Goal: Transaction & Acquisition: Purchase product/service

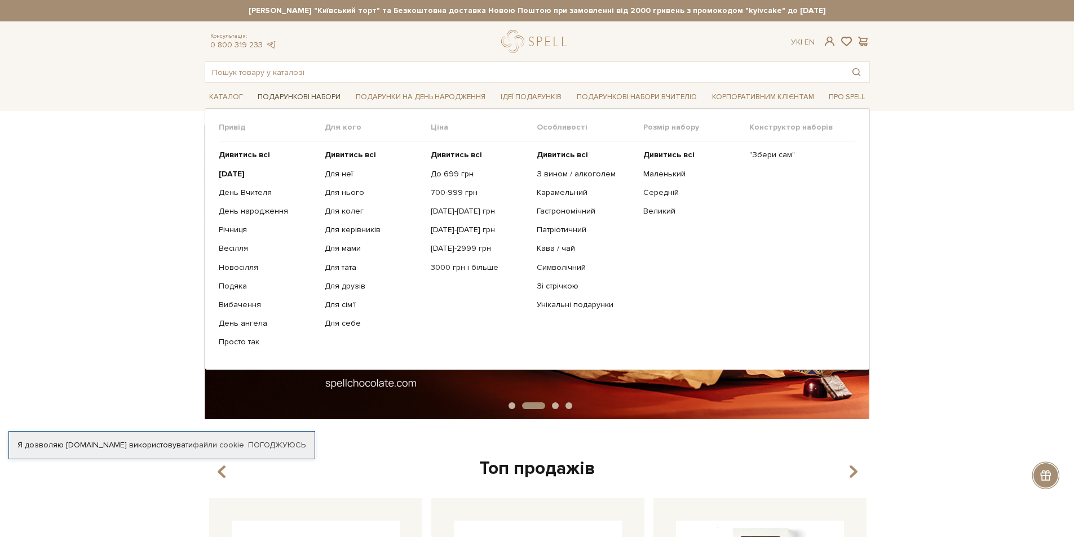
click at [281, 95] on link "Подарункові набори" at bounding box center [299, 97] width 92 height 17
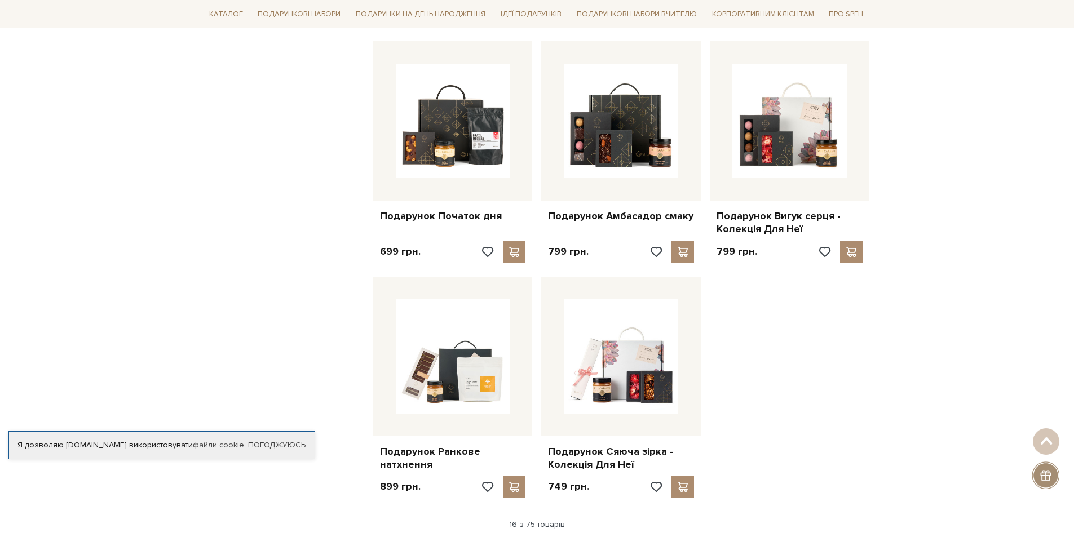
scroll to position [1184, 0]
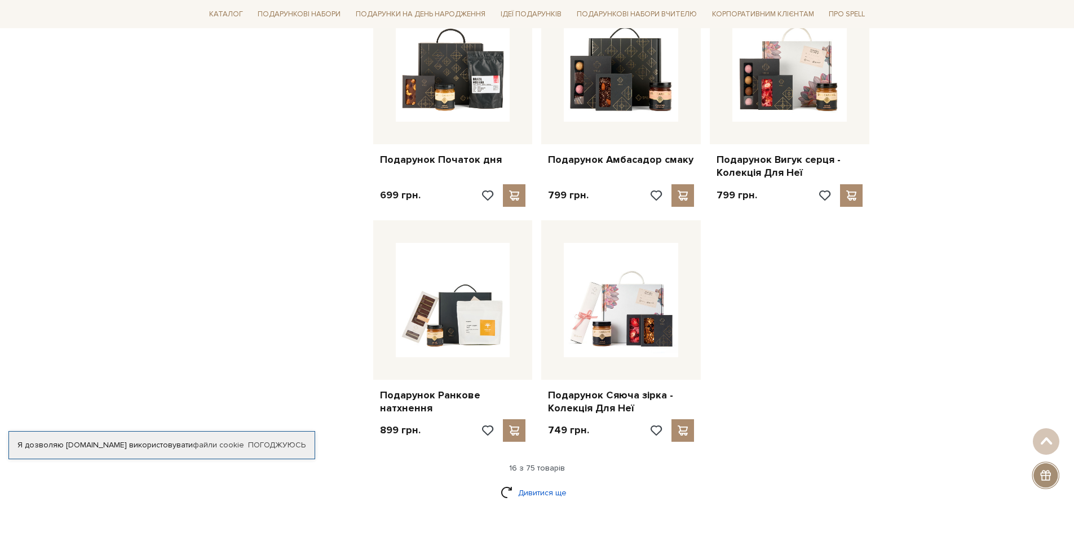
click at [541, 489] on link "Дивитися ще" at bounding box center [537, 493] width 73 height 20
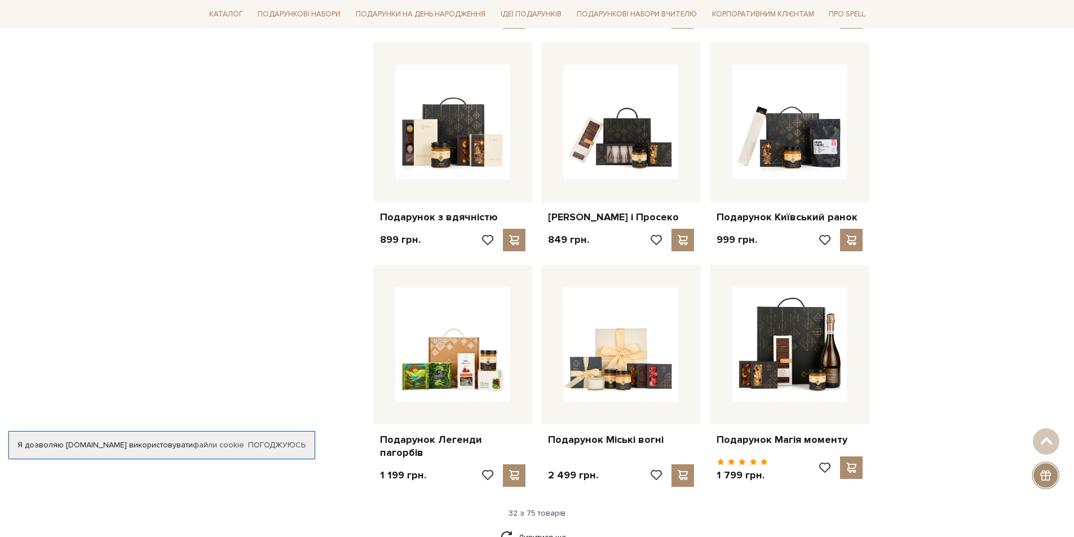
scroll to position [2368, 0]
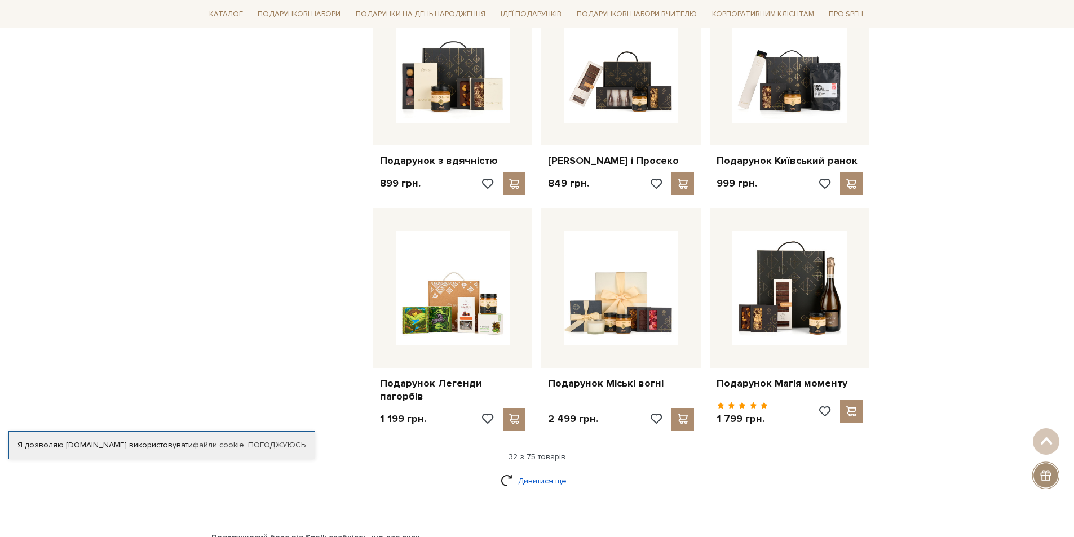
click at [551, 482] on link "Дивитися ще" at bounding box center [537, 481] width 73 height 20
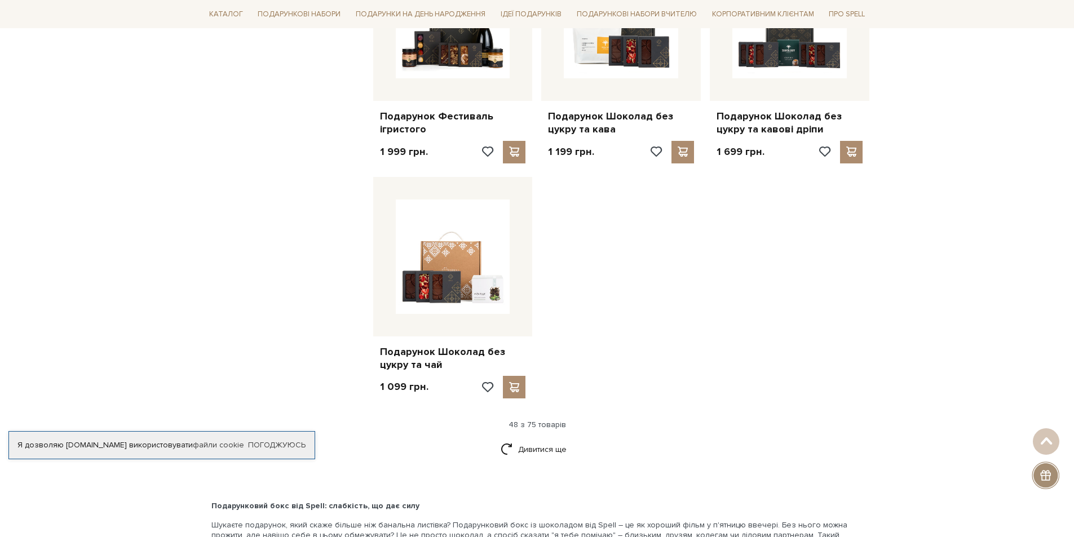
scroll to position [3890, 0]
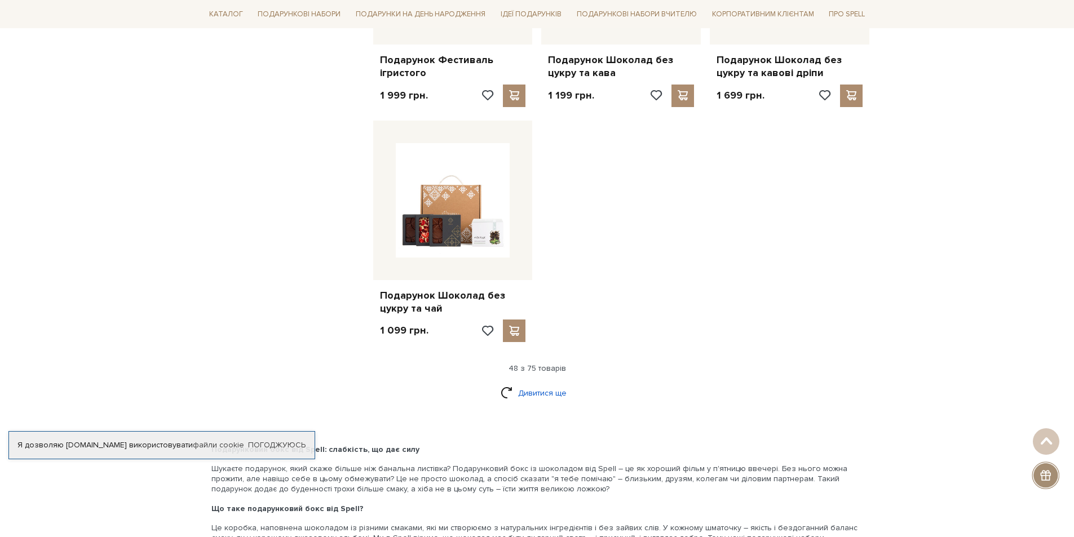
click at [548, 391] on link "Дивитися ще" at bounding box center [537, 393] width 73 height 20
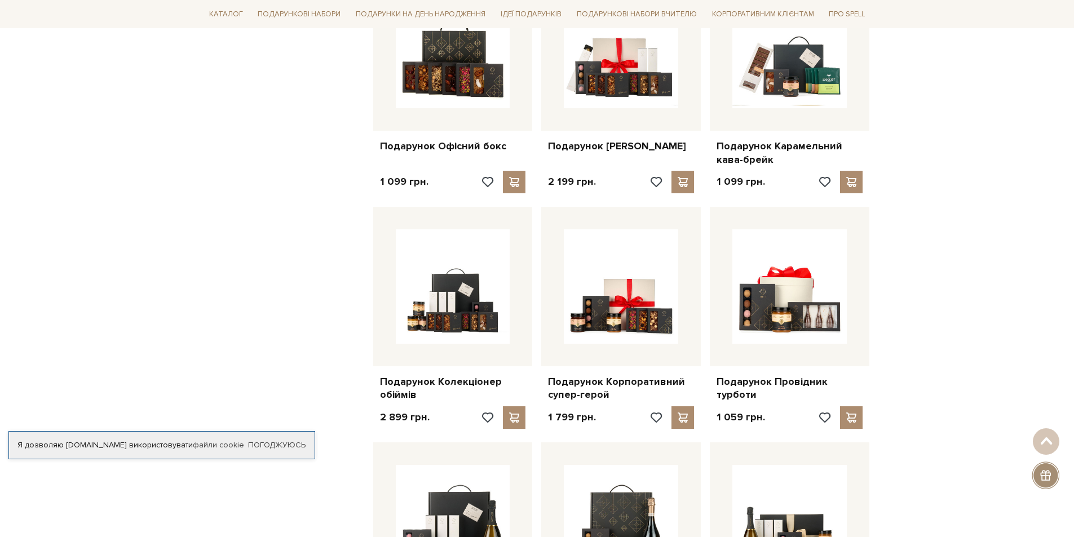
scroll to position [4567, 0]
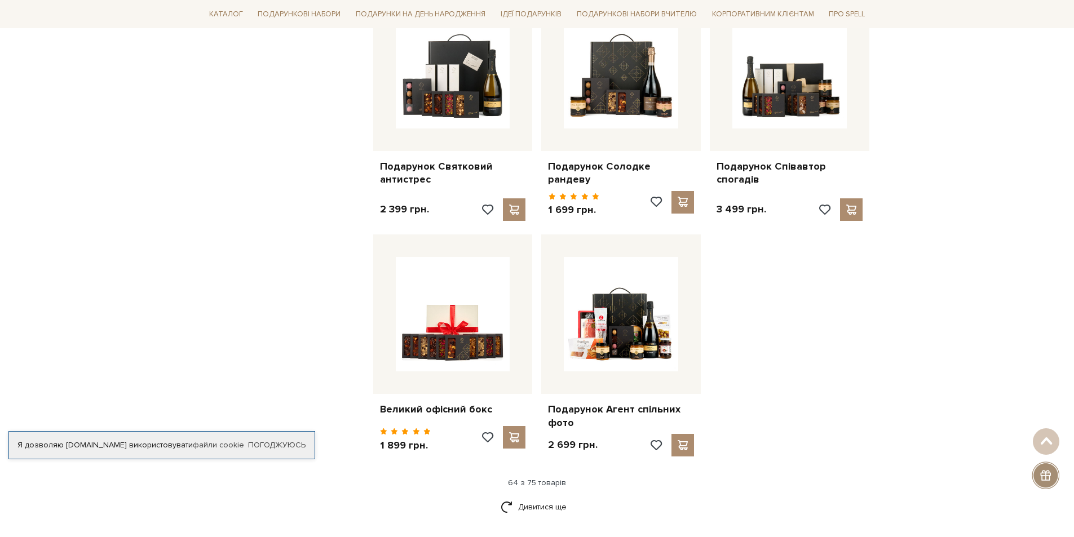
scroll to position [5018, 0]
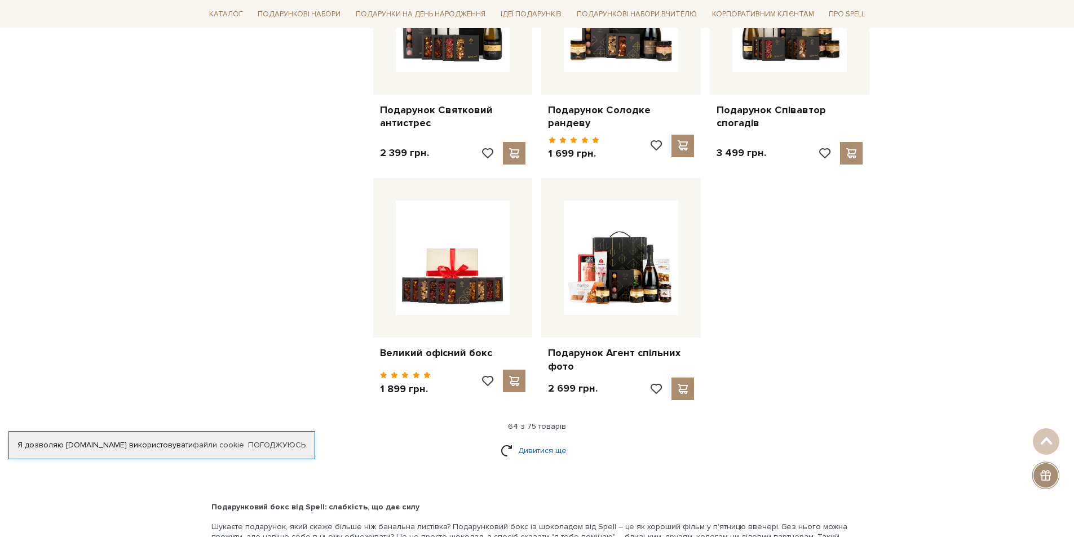
click at [532, 443] on link "Дивитися ще" at bounding box center [537, 451] width 73 height 20
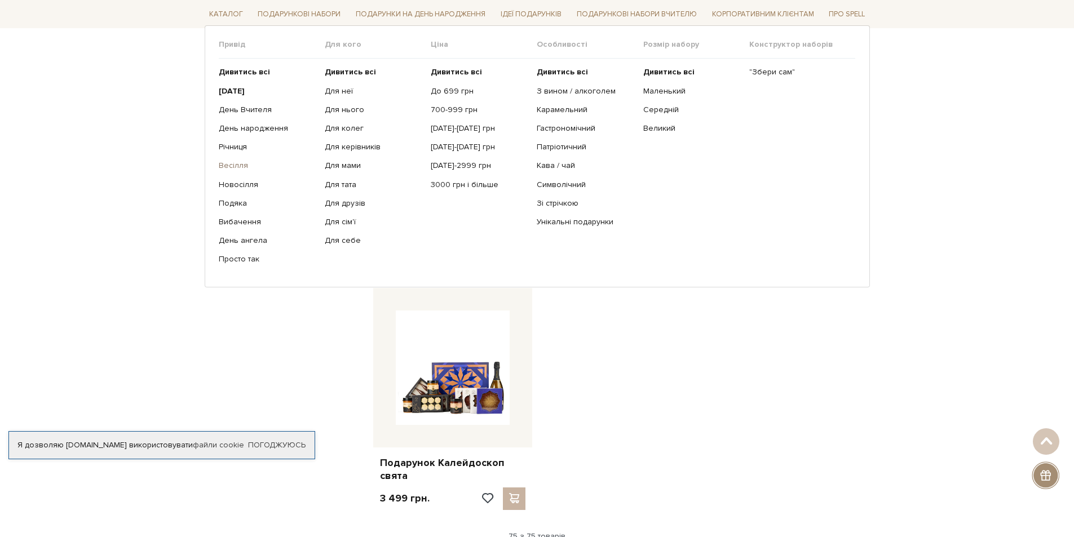
scroll to position [5695, 0]
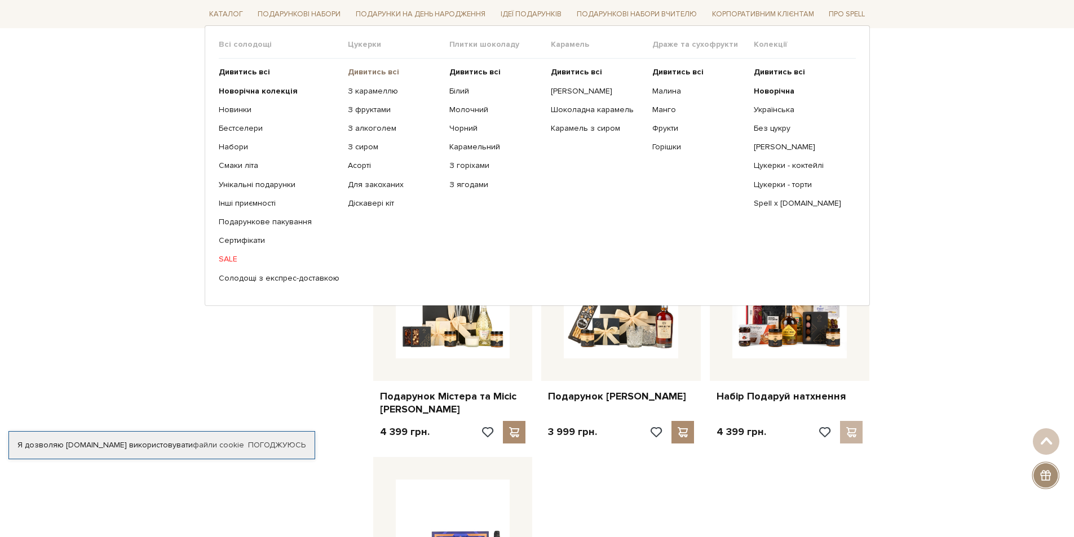
click at [364, 68] on b "Дивитись всі" at bounding box center [373, 72] width 51 height 10
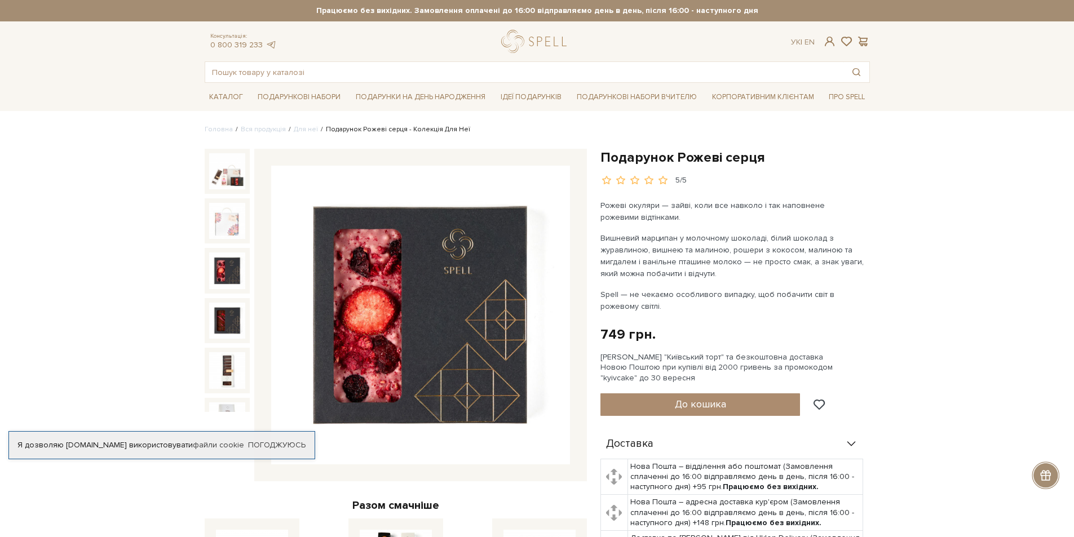
click at [233, 273] on img at bounding box center [227, 271] width 36 height 36
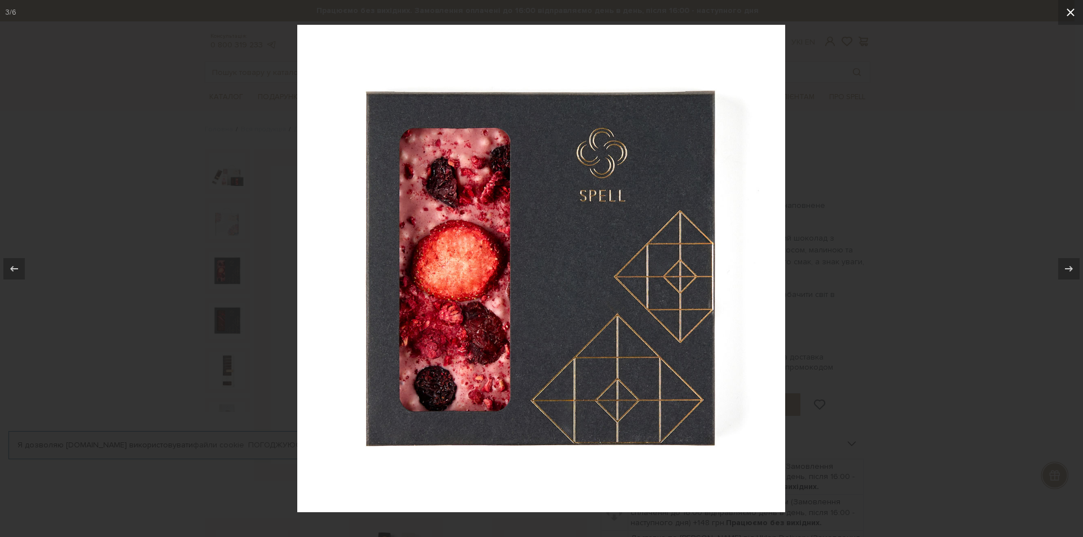
click at [1064, 8] on icon at bounding box center [1070, 13] width 14 height 14
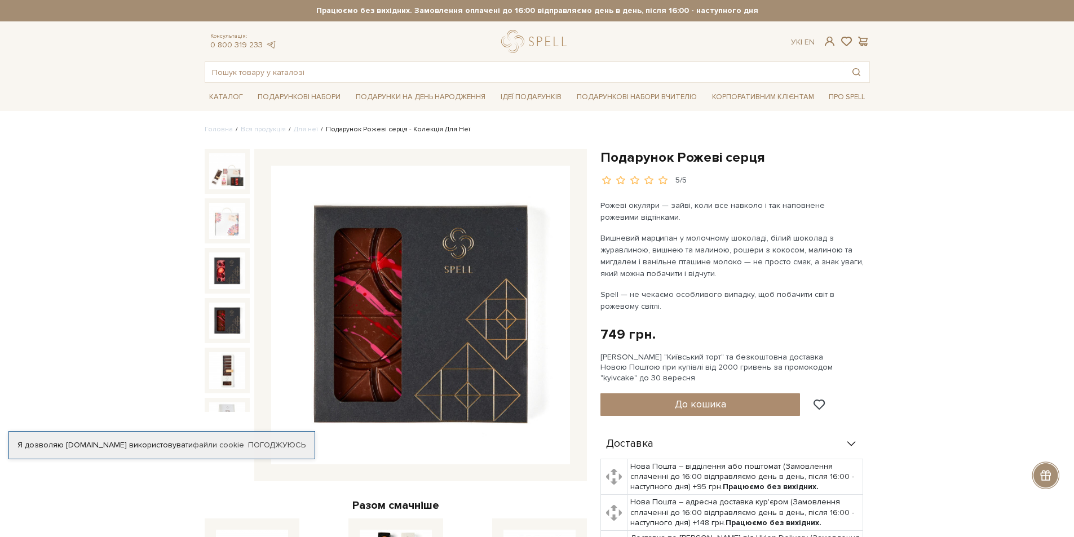
click at [235, 314] on img at bounding box center [227, 321] width 36 height 36
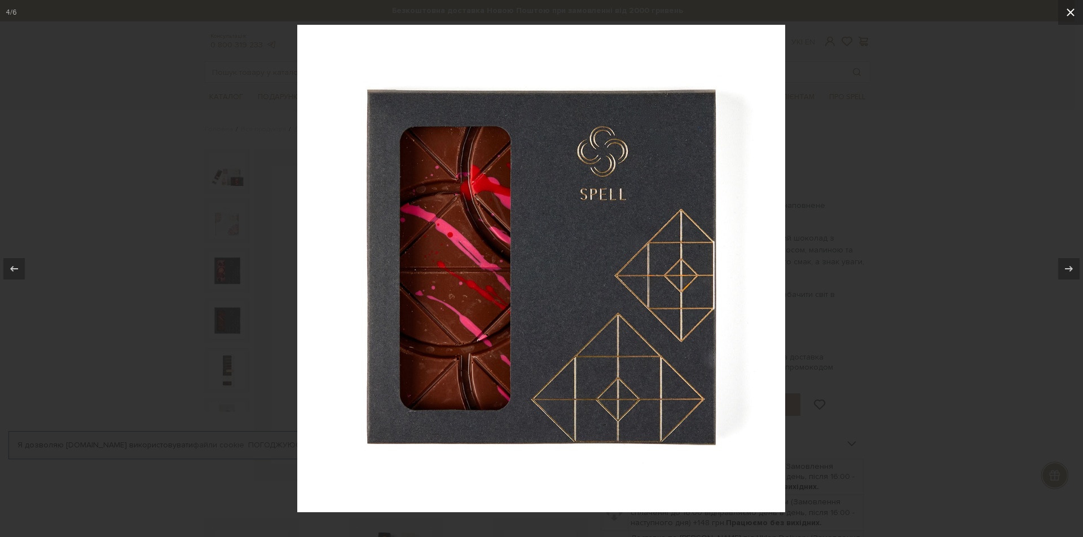
click at [1065, 12] on icon at bounding box center [1070, 13] width 14 height 14
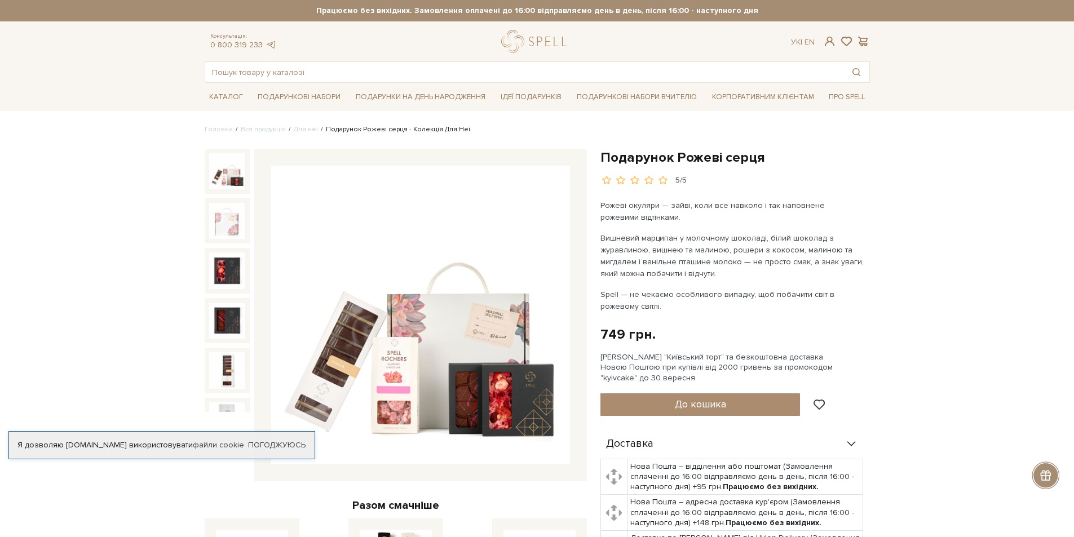
click at [231, 174] on img at bounding box center [227, 171] width 36 height 36
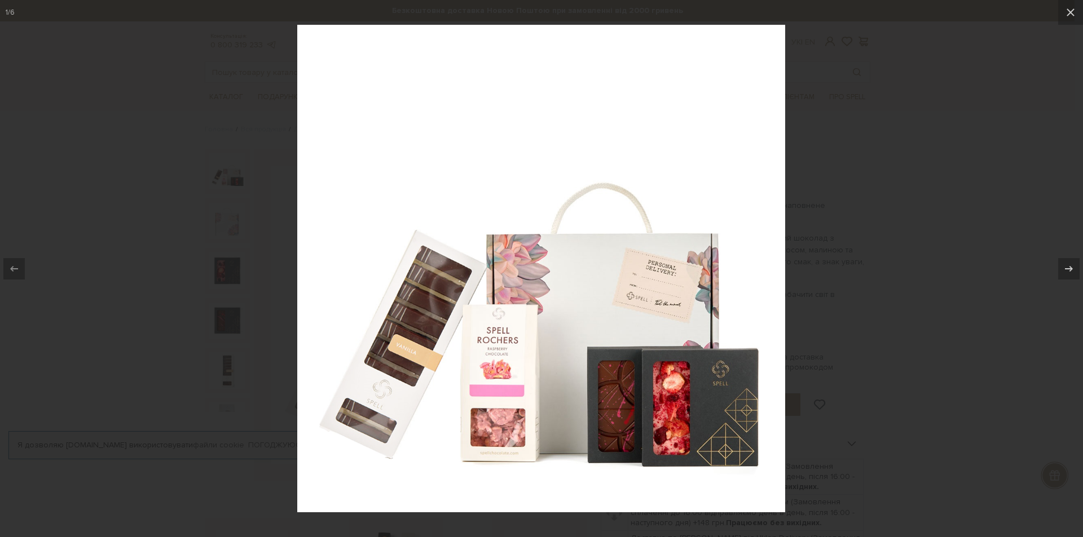
click at [915, 189] on div at bounding box center [541, 268] width 1083 height 537
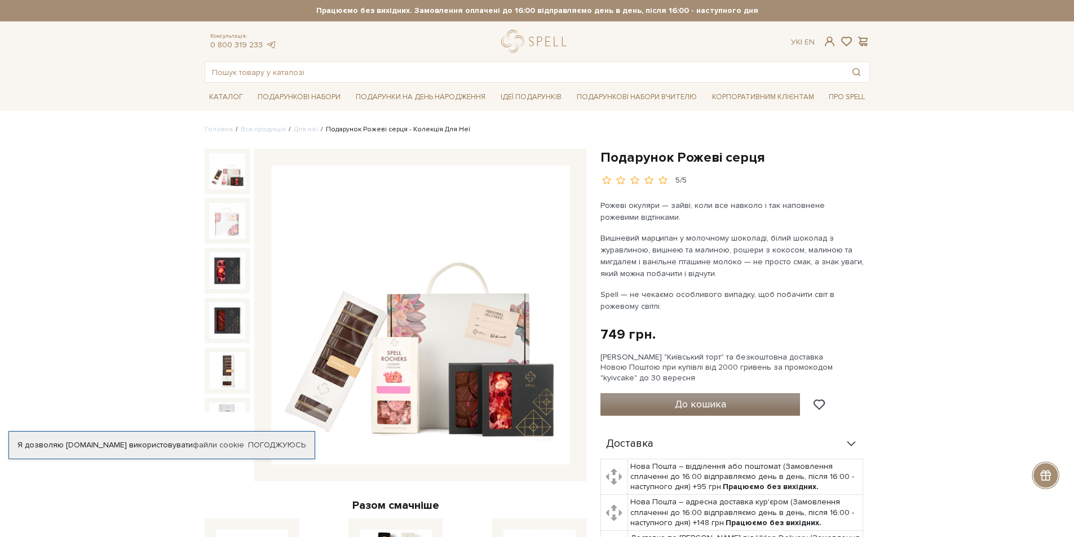
click at [730, 401] on button "До кошика" at bounding box center [700, 405] width 200 height 23
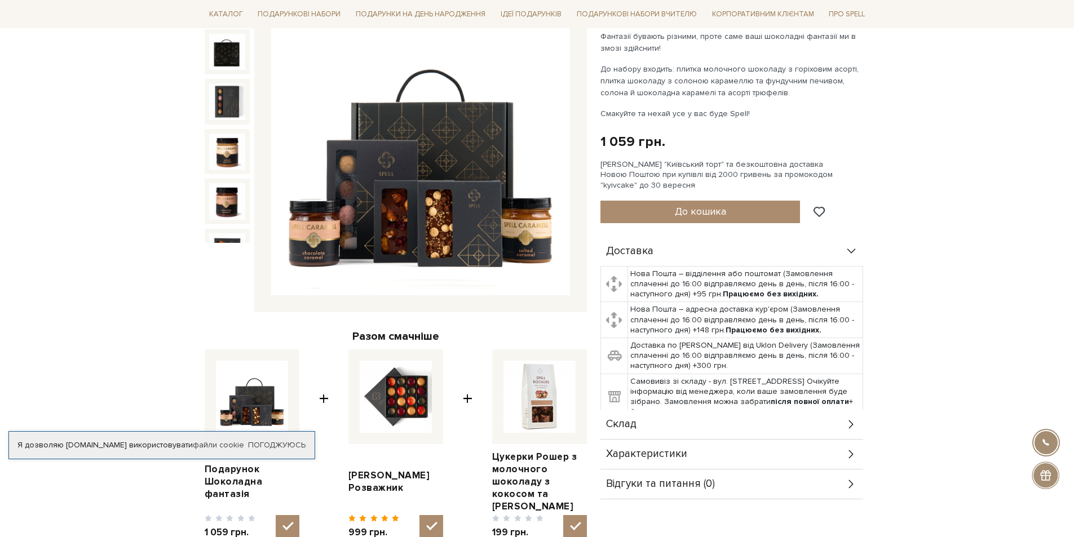
scroll to position [56, 0]
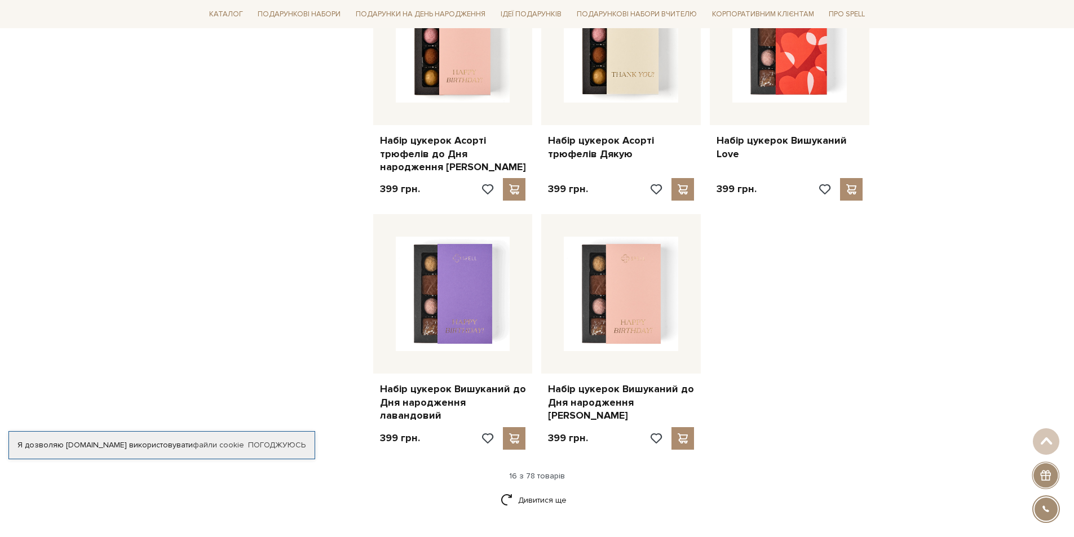
scroll to position [1353, 0]
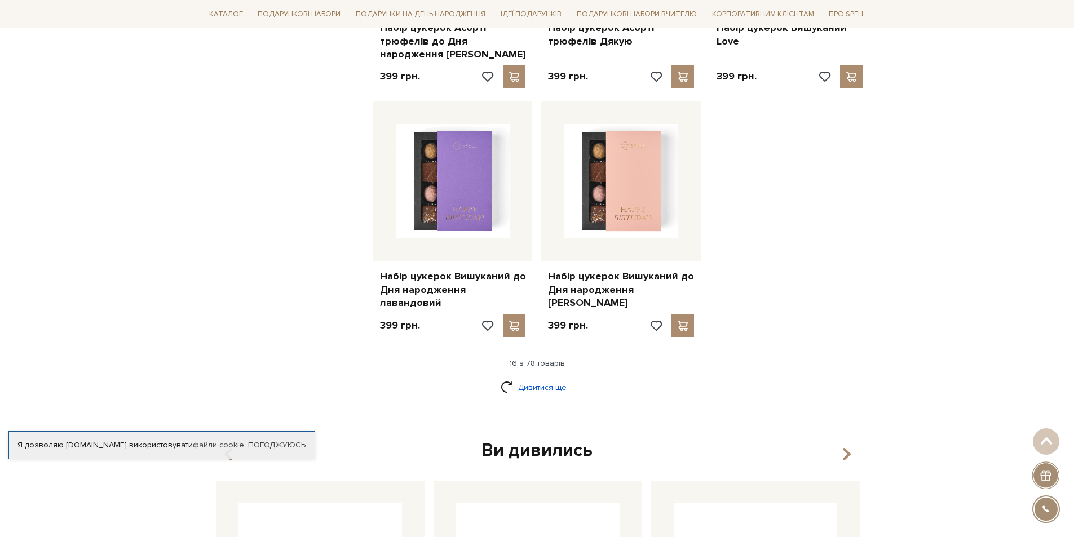
click at [545, 378] on link "Дивитися ще" at bounding box center [537, 388] width 73 height 20
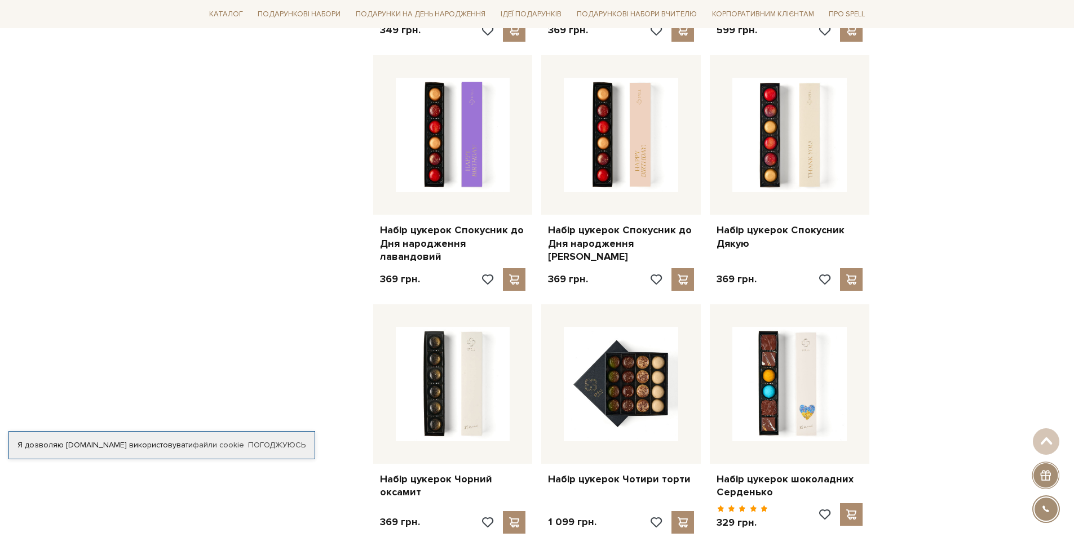
scroll to position [2537, 0]
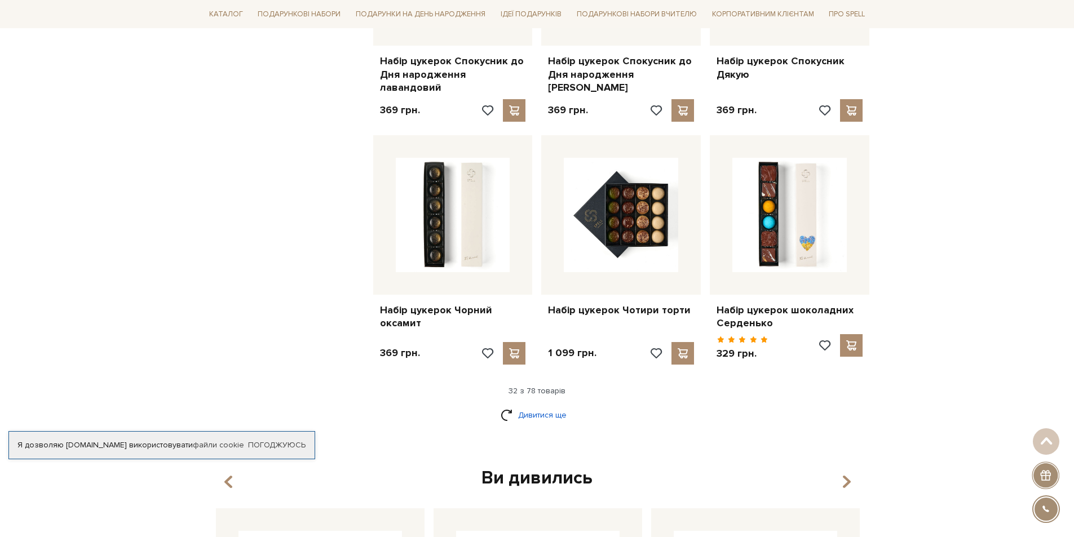
click at [554, 405] on link "Дивитися ще" at bounding box center [537, 415] width 73 height 20
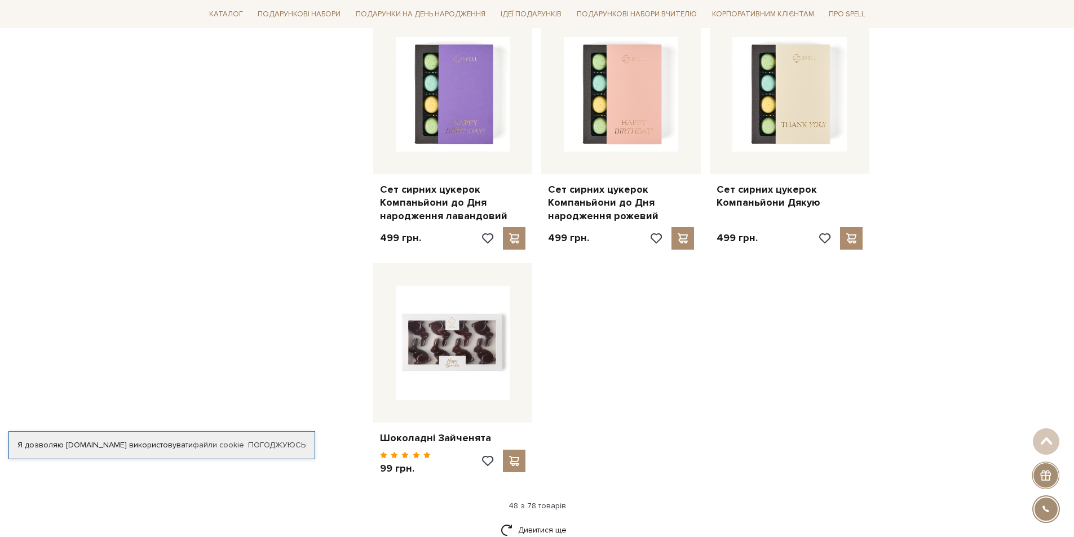
scroll to position [4003, 0]
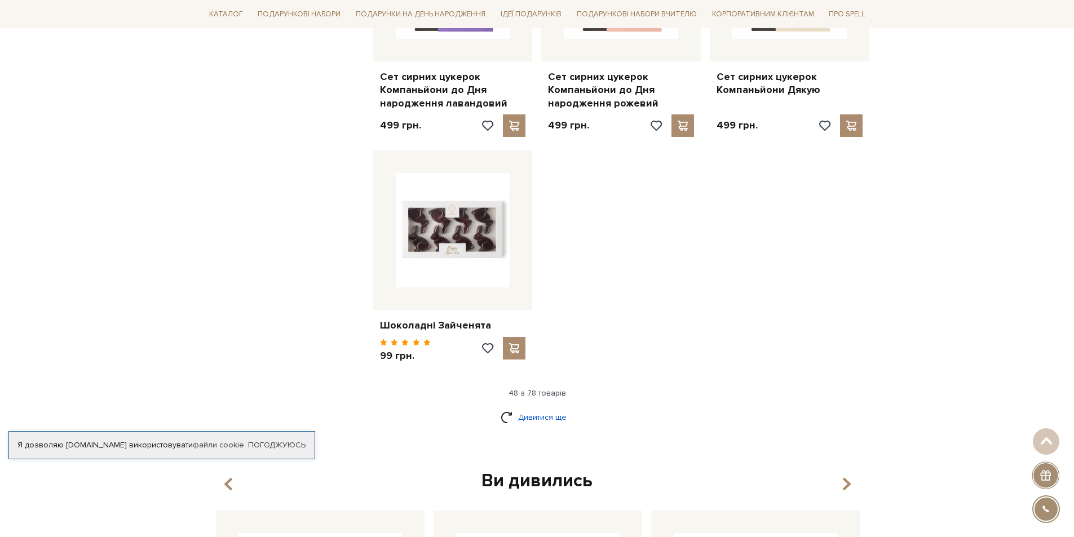
click at [543, 408] on link "Дивитися ще" at bounding box center [537, 418] width 73 height 20
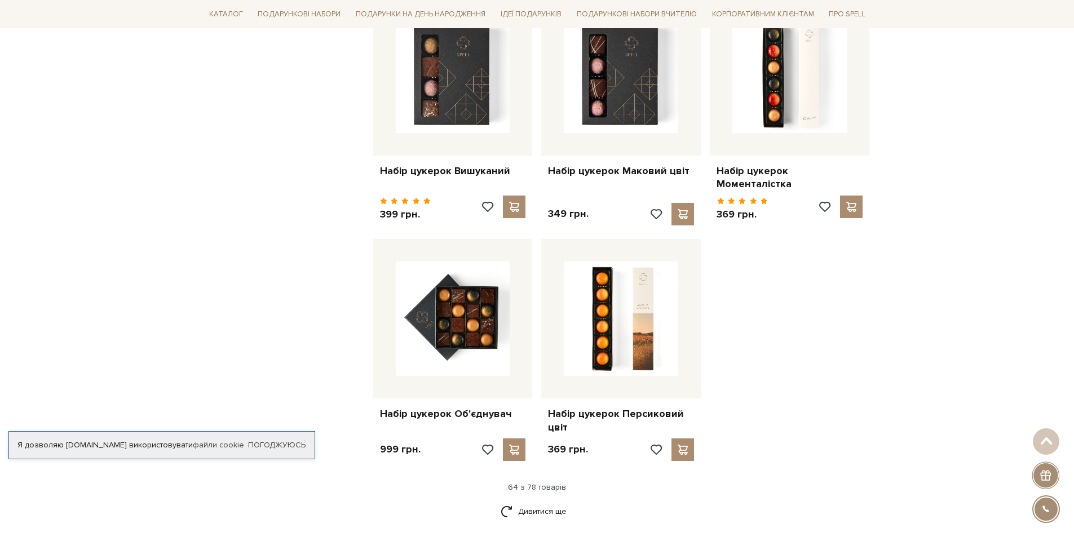
scroll to position [5243, 0]
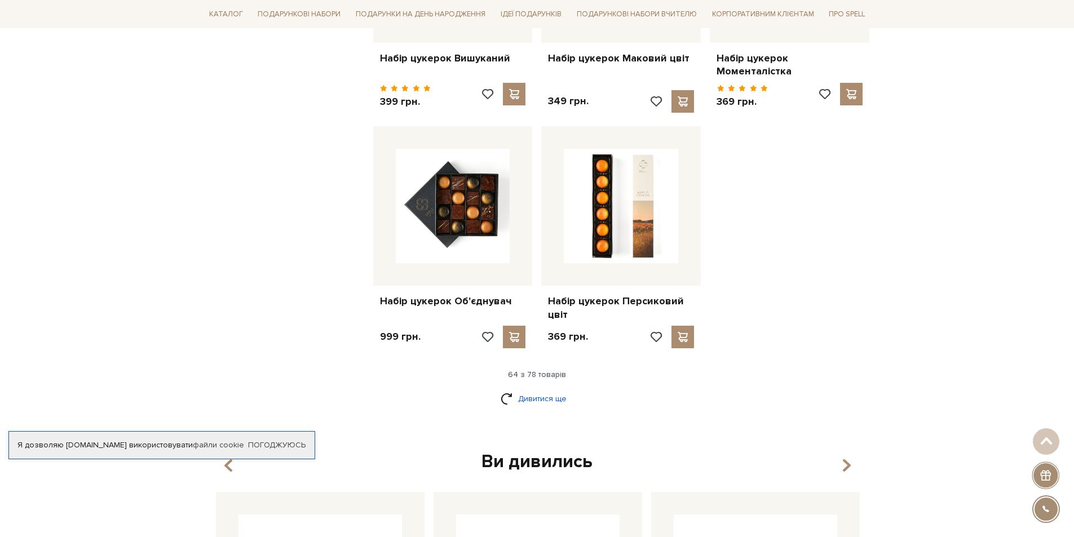
click at [547, 389] on link "Дивитися ще" at bounding box center [537, 399] width 73 height 20
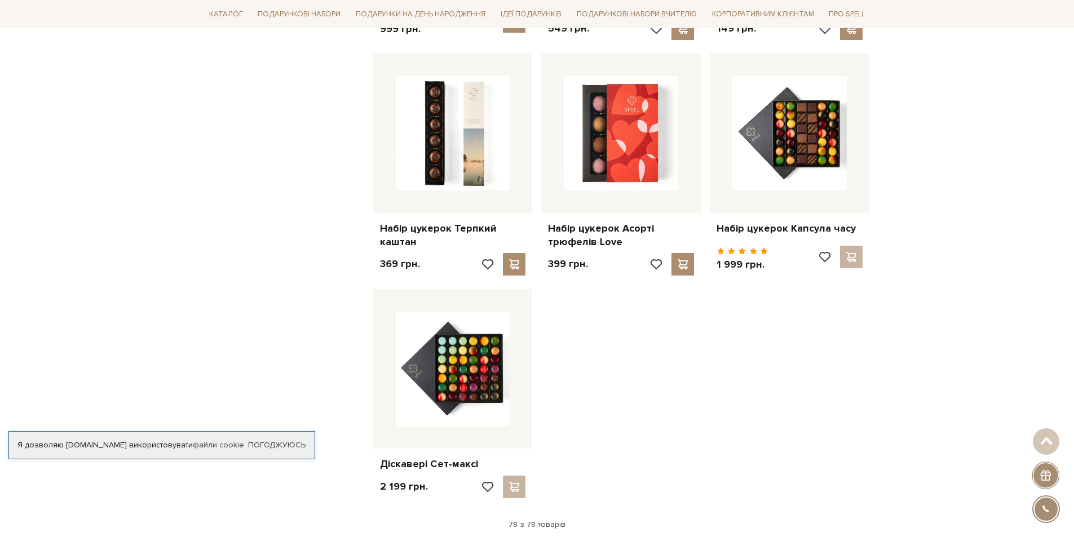
scroll to position [6371, 0]
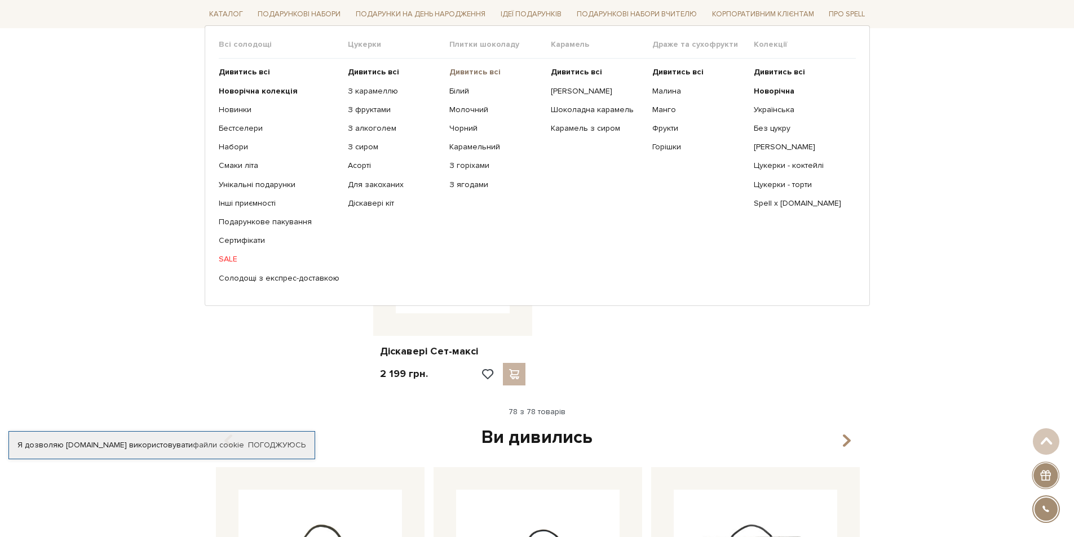
click at [481, 69] on b "Дивитись всі" at bounding box center [474, 72] width 51 height 10
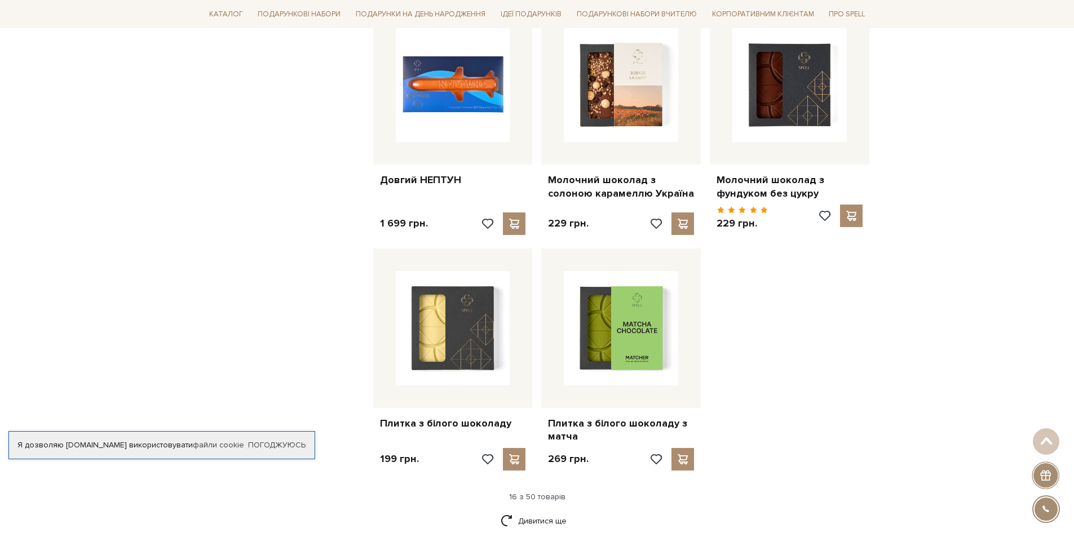
scroll to position [1297, 0]
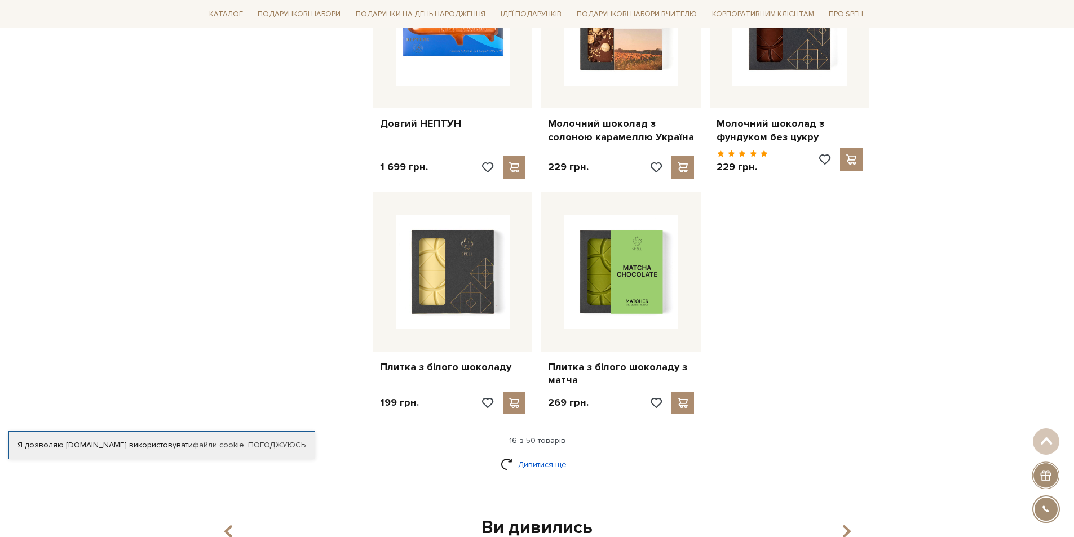
click at [539, 455] on link "Дивитися ще" at bounding box center [537, 465] width 73 height 20
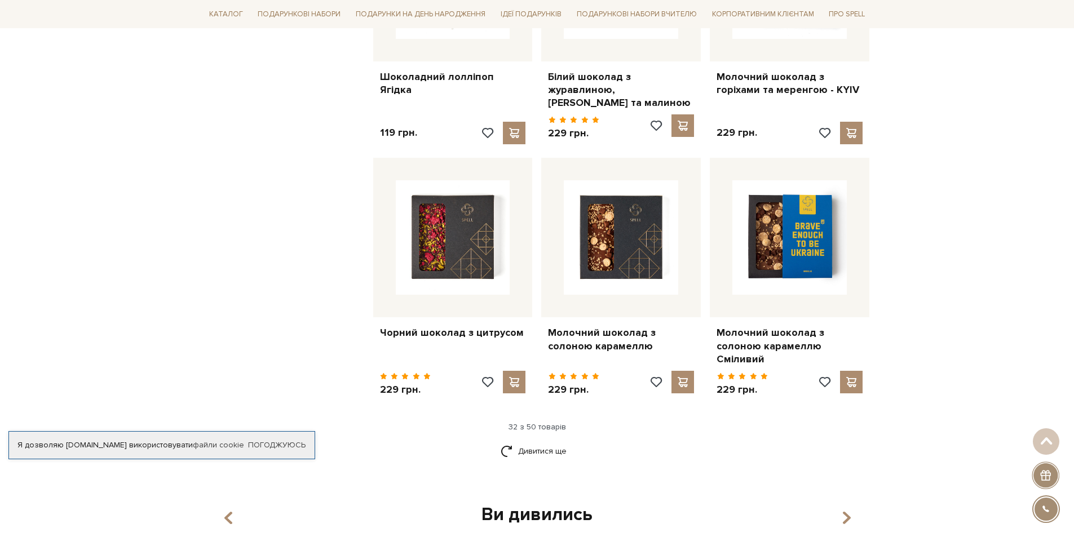
scroll to position [2594, 0]
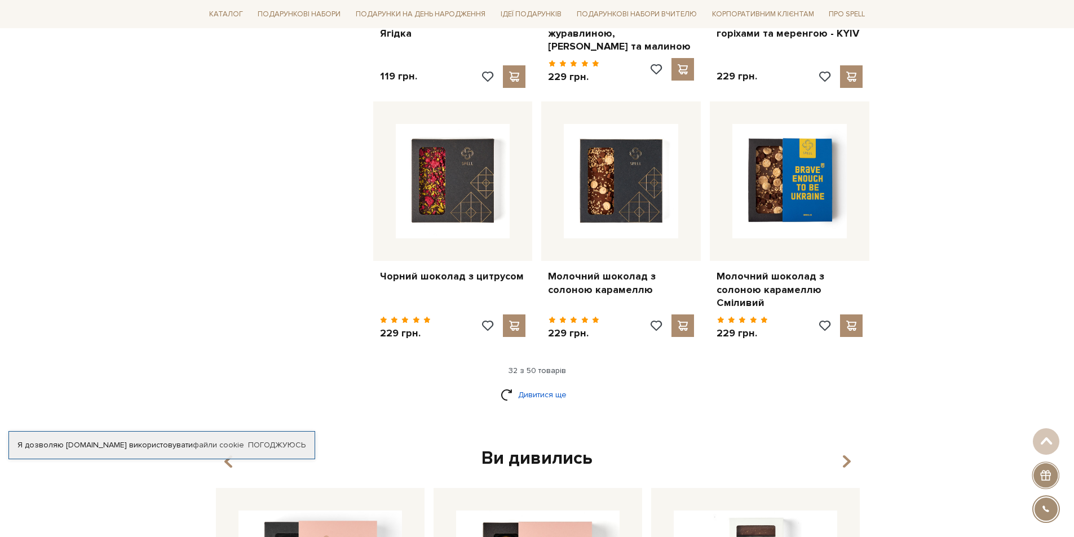
click at [553, 385] on link "Дивитися ще" at bounding box center [537, 395] width 73 height 20
click at [550, 385] on link "Дивитися ще" at bounding box center [537, 395] width 73 height 20
click at [506, 385] on link "Дивитися ще" at bounding box center [537, 395] width 73 height 20
click at [540, 385] on link "Дивитися ще" at bounding box center [537, 395] width 73 height 20
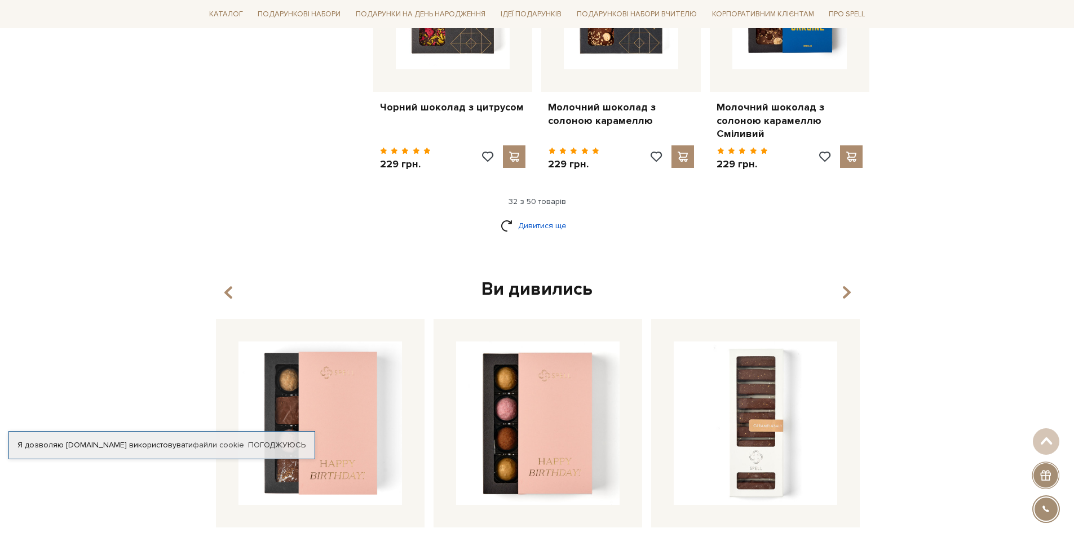
click at [532, 216] on link "Дивитися ще" at bounding box center [537, 226] width 73 height 20
click at [545, 216] on link "Дивитися ще" at bounding box center [537, 226] width 73 height 20
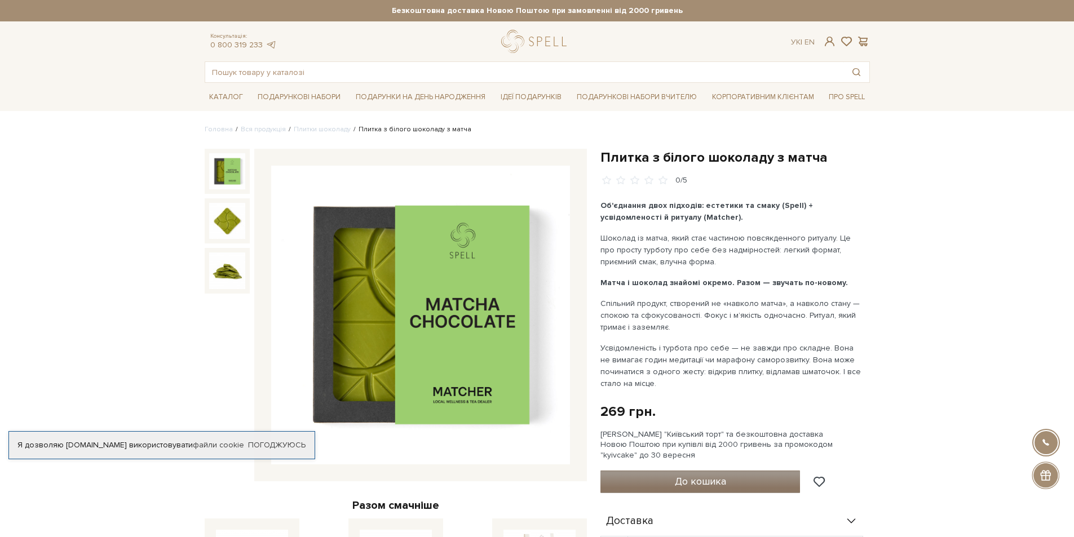
click at [706, 481] on span "До кошика" at bounding box center [700, 481] width 51 height 12
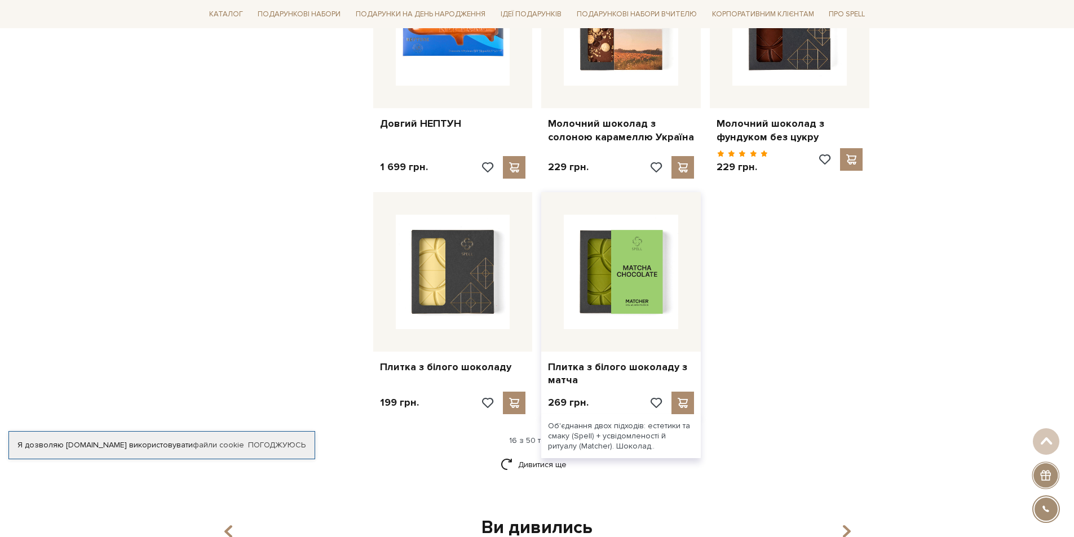
scroll to position [1635, 0]
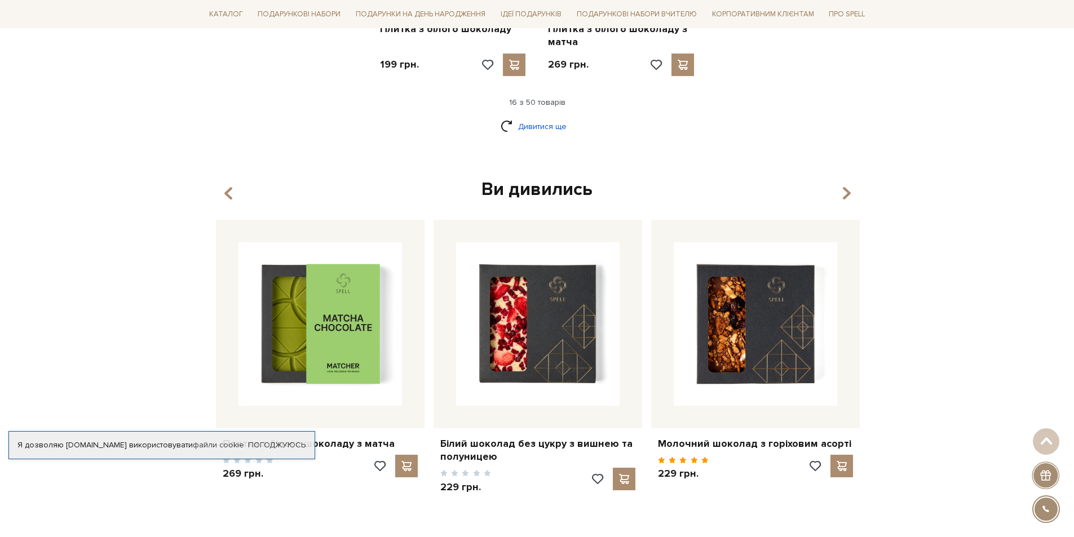
click at [547, 117] on link "Дивитися ще" at bounding box center [537, 127] width 73 height 20
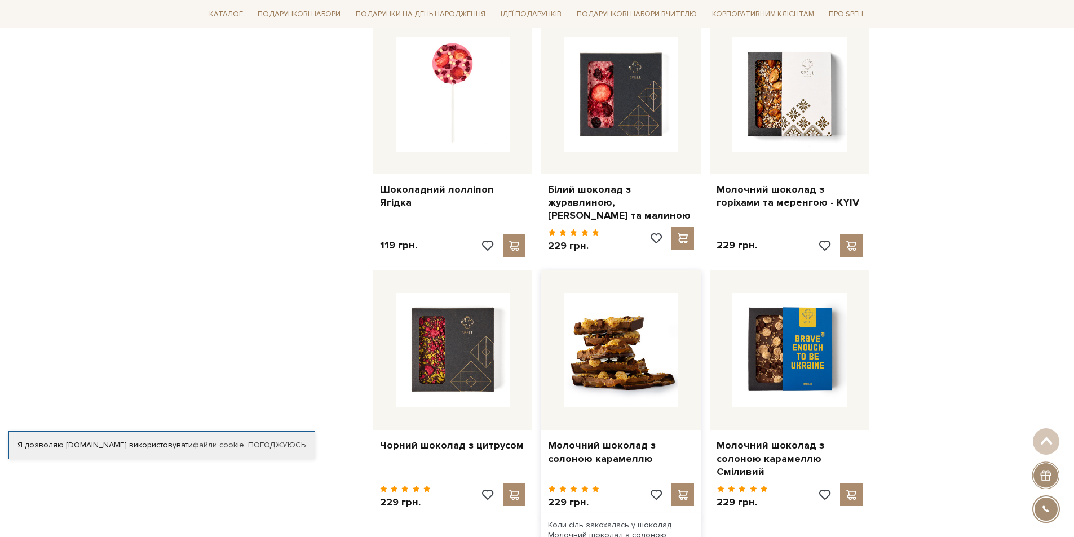
scroll to position [2706, 0]
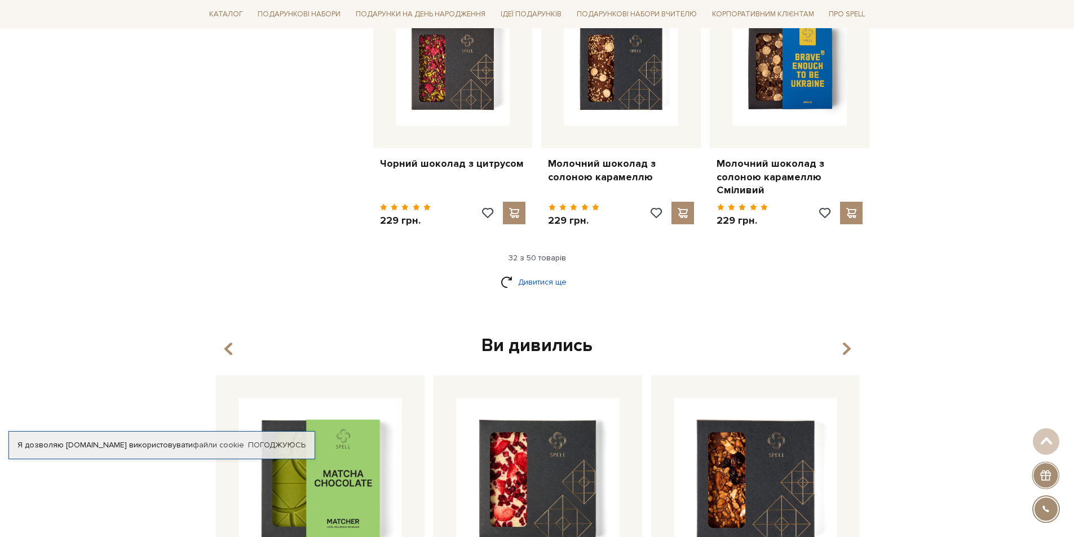
click at [538, 272] on link "Дивитися ще" at bounding box center [537, 282] width 73 height 20
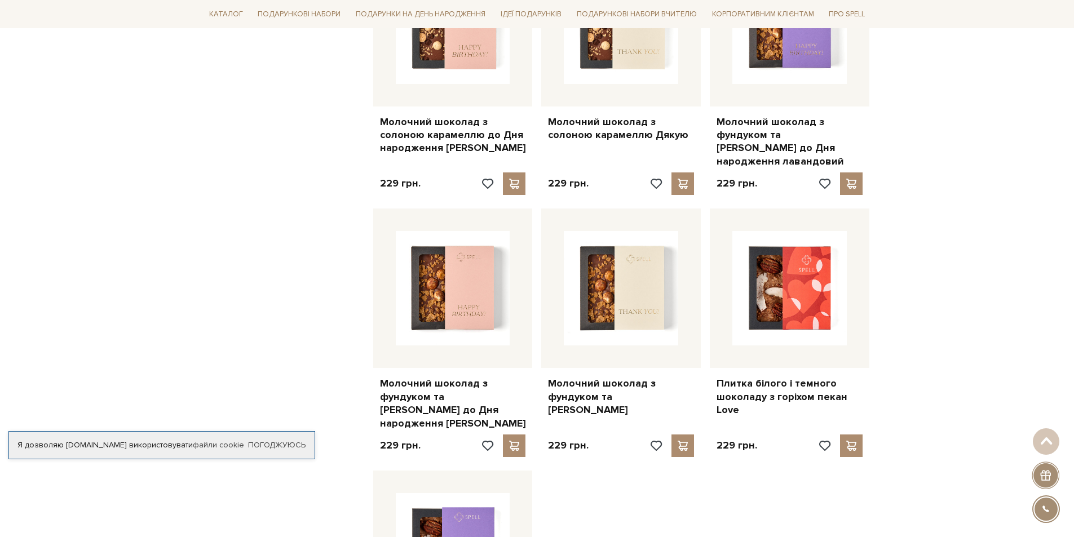
scroll to position [4003, 0]
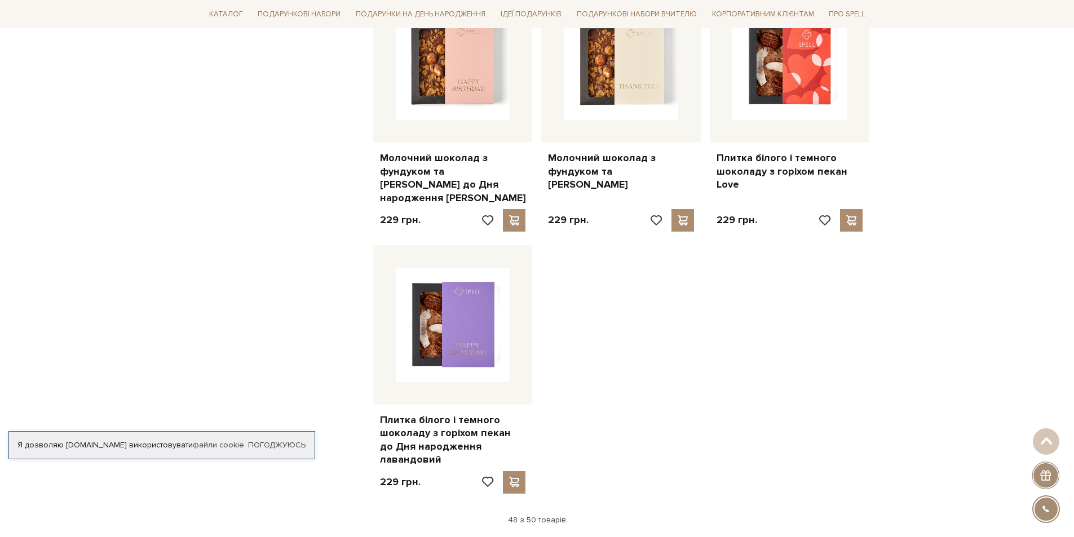
click at [541, 515] on div "48 з 50 товарів" at bounding box center [537, 520] width 674 height 10
click at [545, 534] on link "Дивитися ще" at bounding box center [537, 544] width 73 height 20
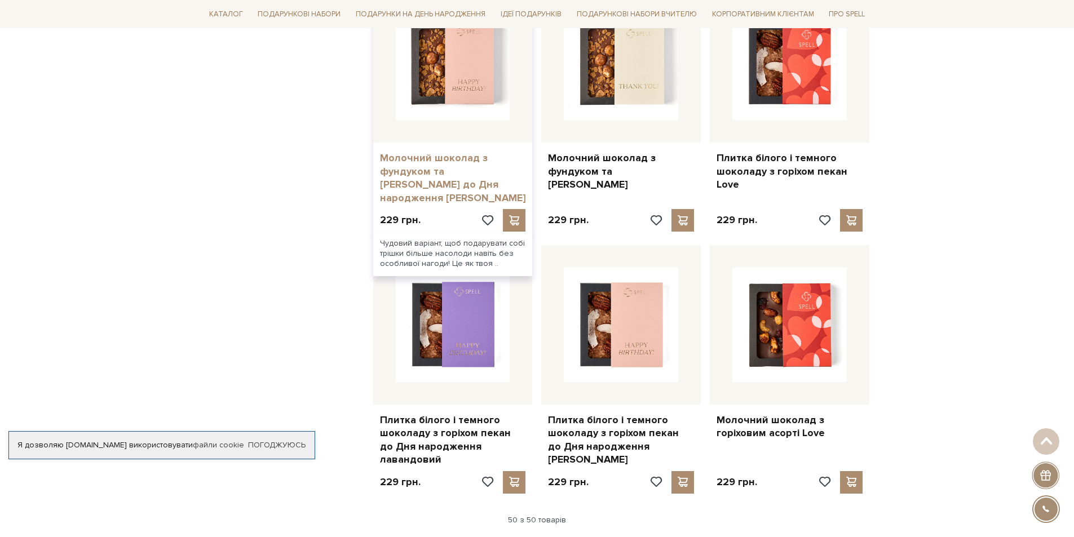
scroll to position [3947, 0]
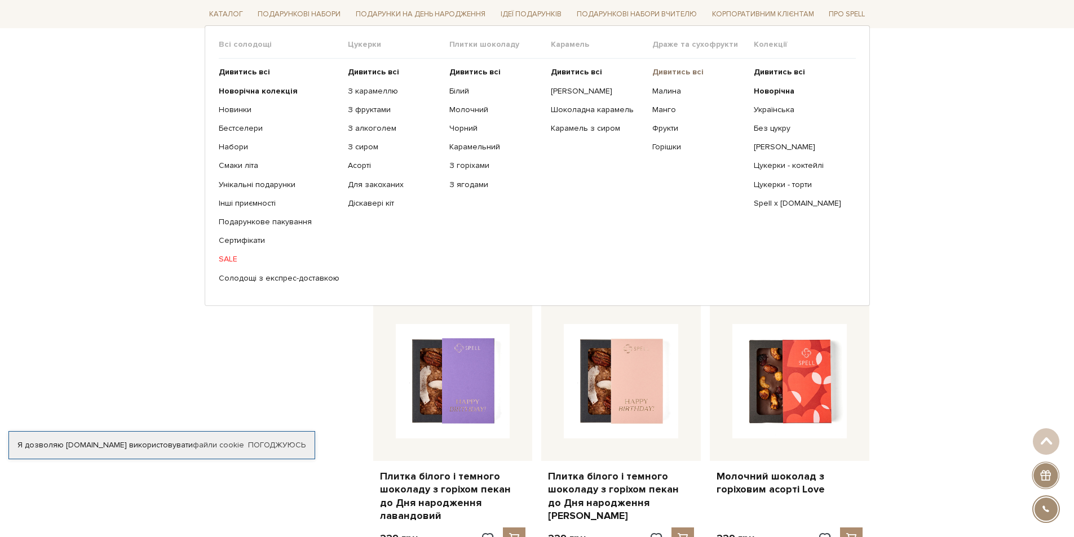
click at [687, 69] on b "Дивитись всі" at bounding box center [677, 72] width 51 height 10
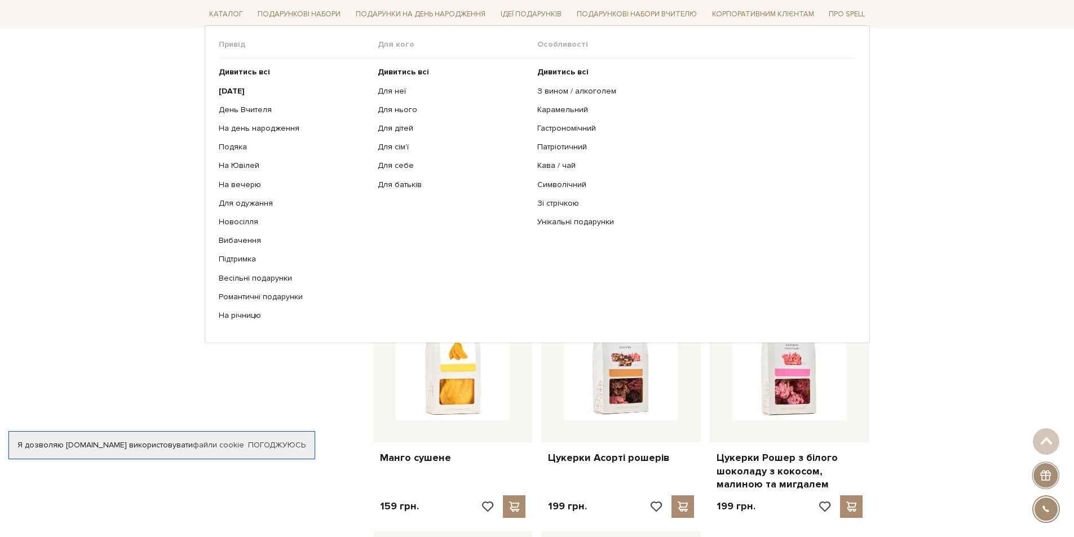
scroll to position [677, 0]
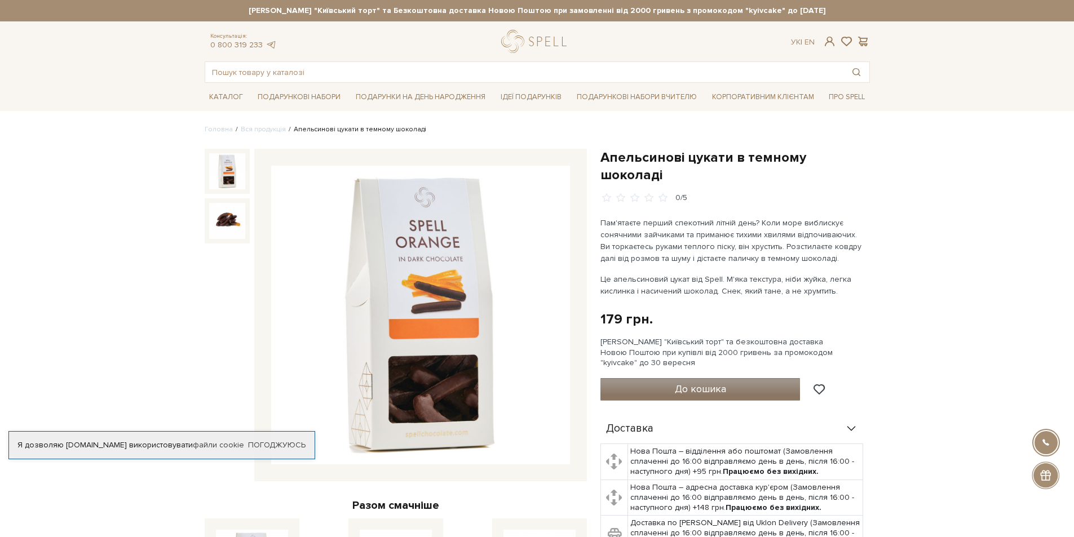
drag, startPoint x: 723, startPoint y: 370, endPoint x: 699, endPoint y: 299, distance: 75.4
click at [723, 383] on span "До кошика" at bounding box center [700, 389] width 51 height 12
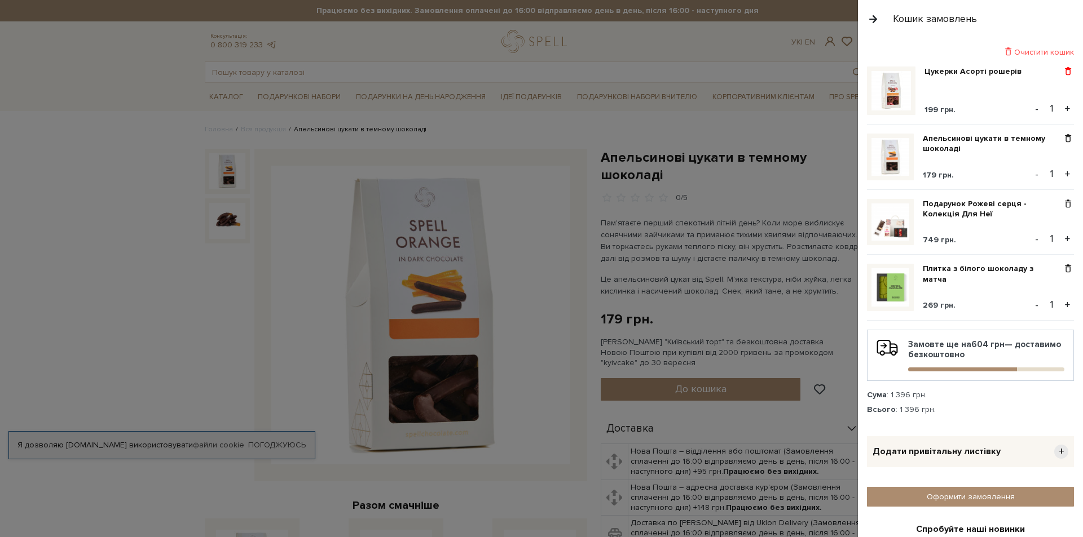
click at [1062, 70] on span at bounding box center [1068, 72] width 12 height 10
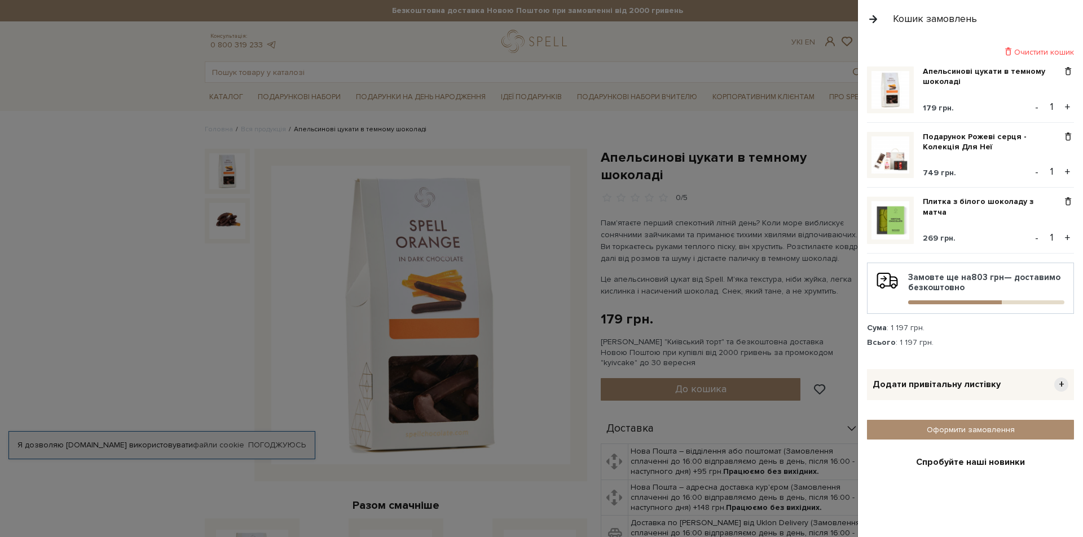
click at [1054, 384] on span "+" at bounding box center [1061, 385] width 14 height 14
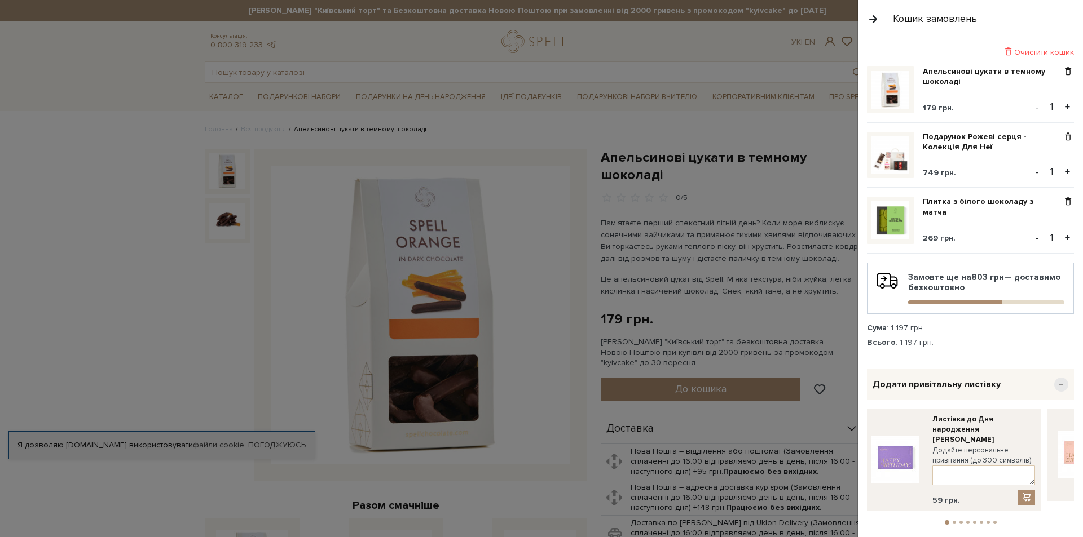
scroll to position [113, 0]
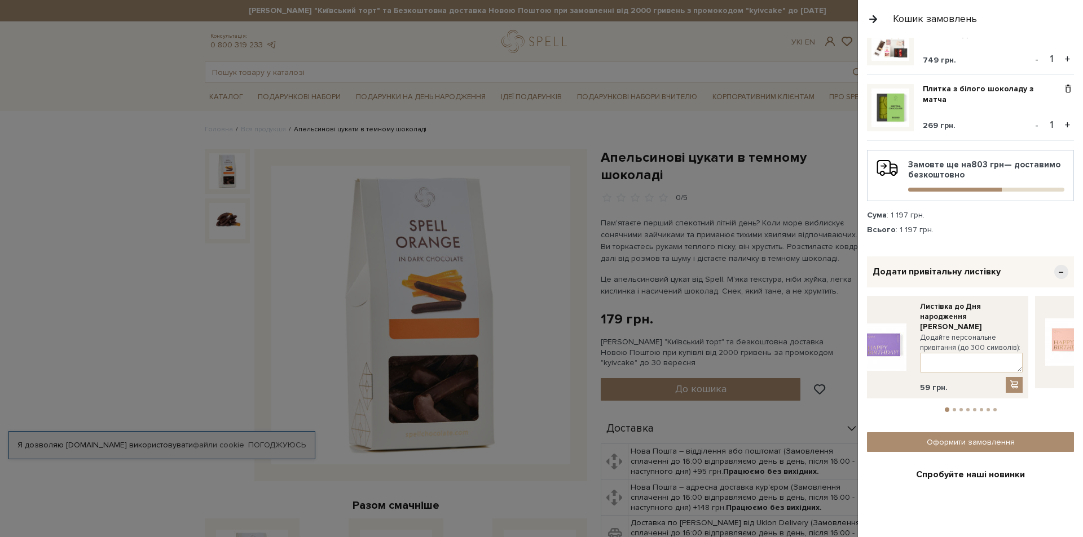
drag, startPoint x: 1008, startPoint y: 326, endPoint x: 864, endPoint y: 333, distance: 143.9
click at [920, 333] on label "Додайте персональне привітання (до 300 символів):" at bounding box center [971, 343] width 103 height 20
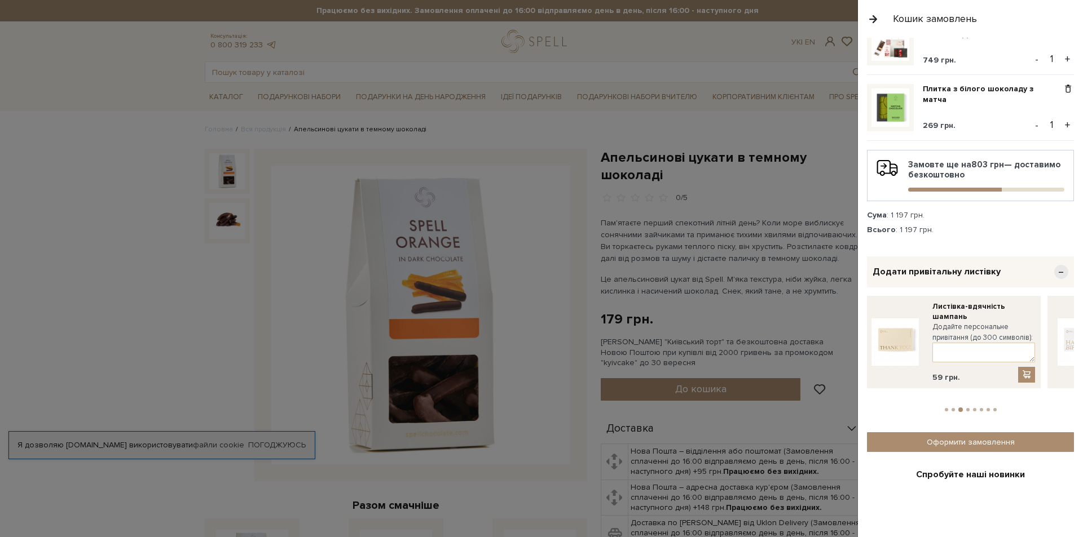
drag, startPoint x: 915, startPoint y: 324, endPoint x: 832, endPoint y: 339, distance: 83.8
drag, startPoint x: 911, startPoint y: 324, endPoint x: 842, endPoint y: 339, distance: 71.0
drag, startPoint x: 957, startPoint y: 320, endPoint x: 834, endPoint y: 339, distance: 124.5
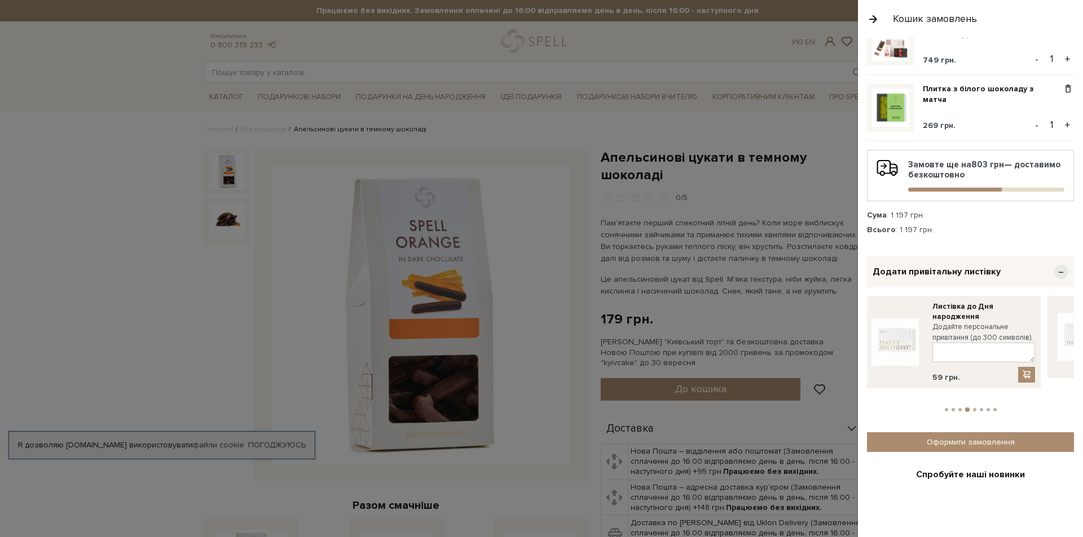
drag, startPoint x: 880, startPoint y: 331, endPoint x: 806, endPoint y: 346, distance: 75.3
drag, startPoint x: 936, startPoint y: 320, endPoint x: 847, endPoint y: 337, distance: 90.6
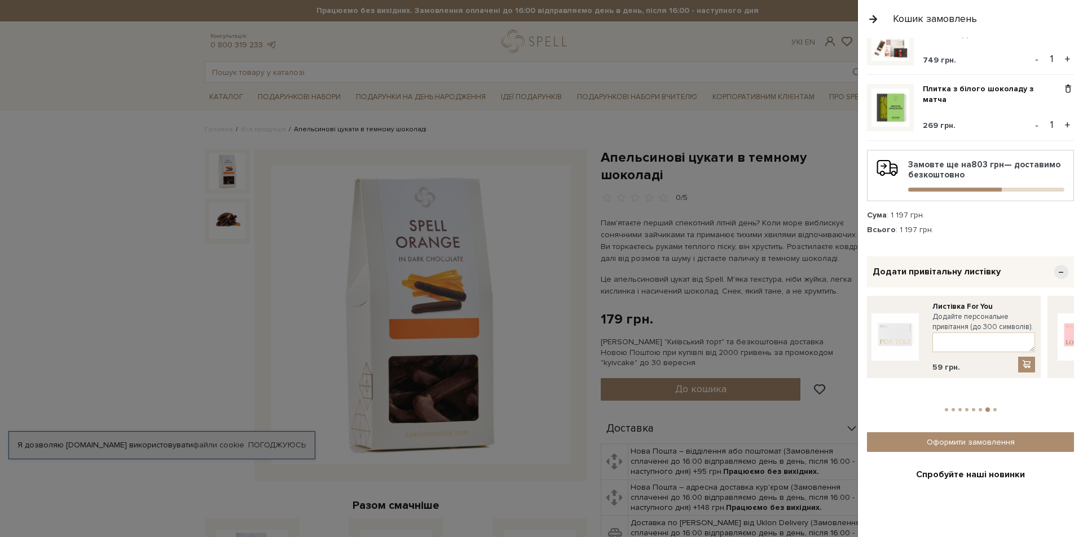
drag, startPoint x: 885, startPoint y: 327, endPoint x: 863, endPoint y: 330, distance: 22.2
click at [865, 329] on div "Очистити кошик Апельсинові цукати в темному шоколаді 179 грн. - 1 + Подарунок Р…" at bounding box center [970, 288] width 225 height 500
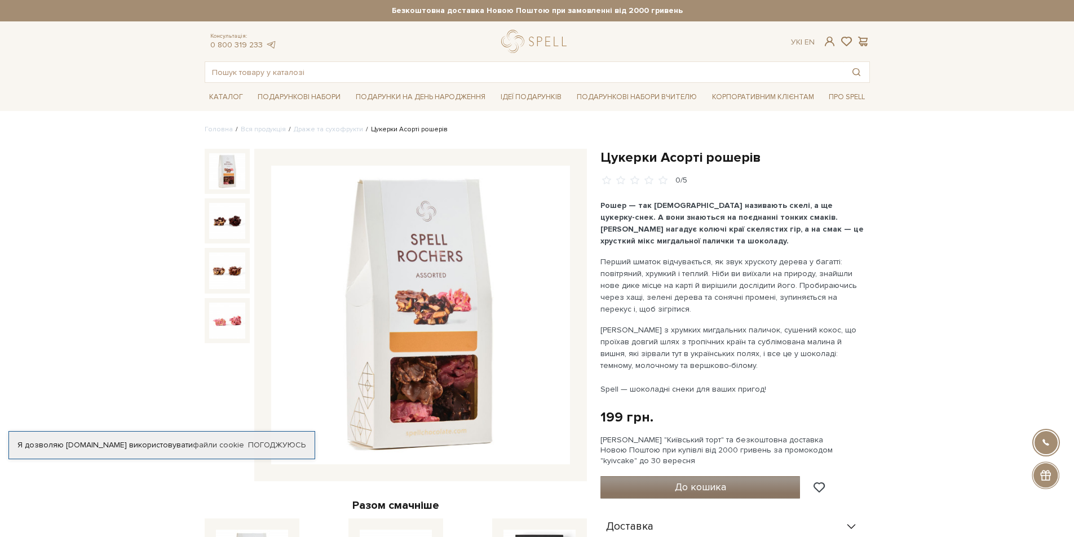
click at [736, 488] on button "До кошика" at bounding box center [700, 487] width 200 height 23
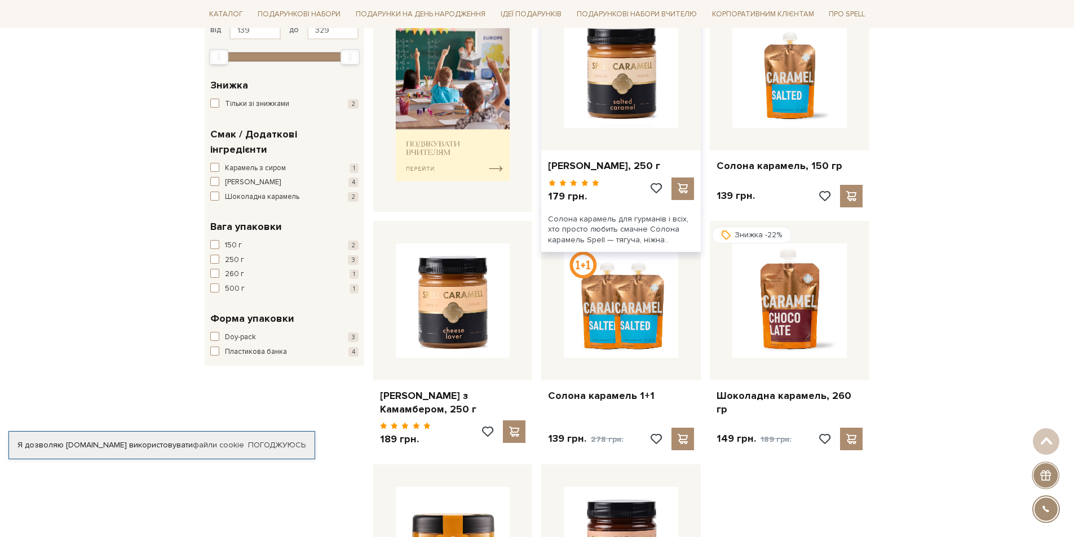
scroll to position [56, 0]
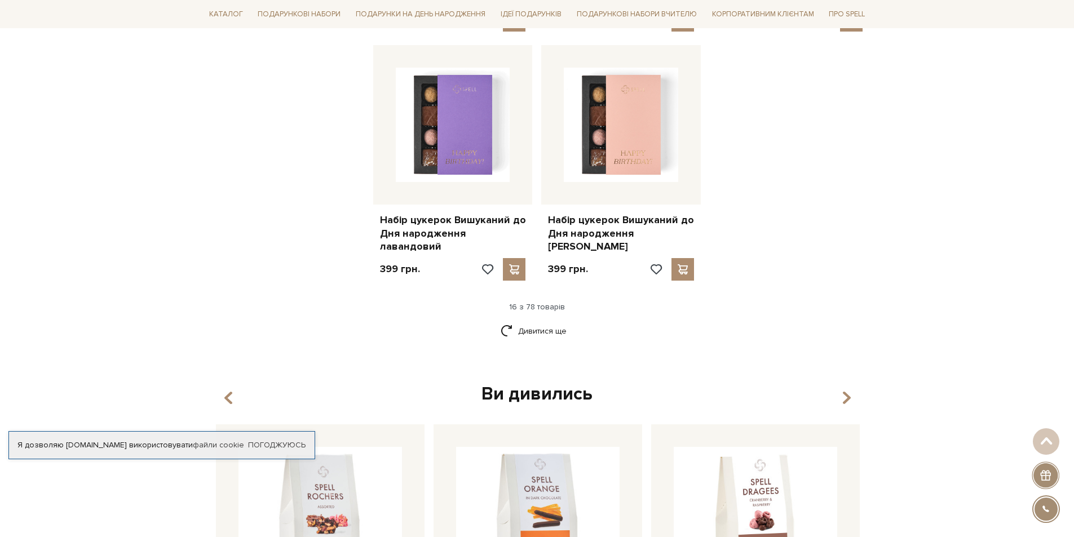
scroll to position [1466, 0]
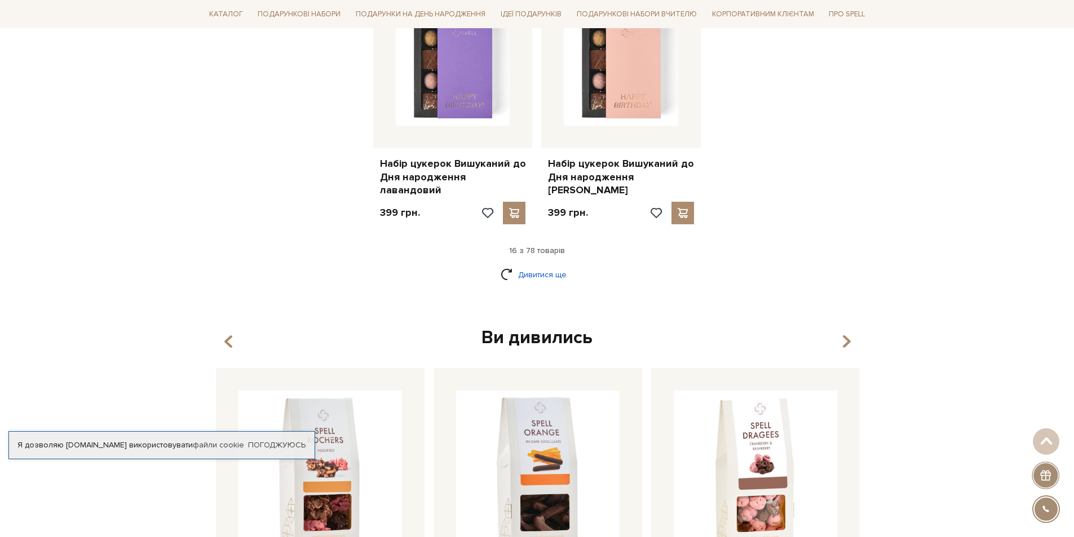
click at [547, 265] on link "Дивитися ще" at bounding box center [537, 275] width 73 height 20
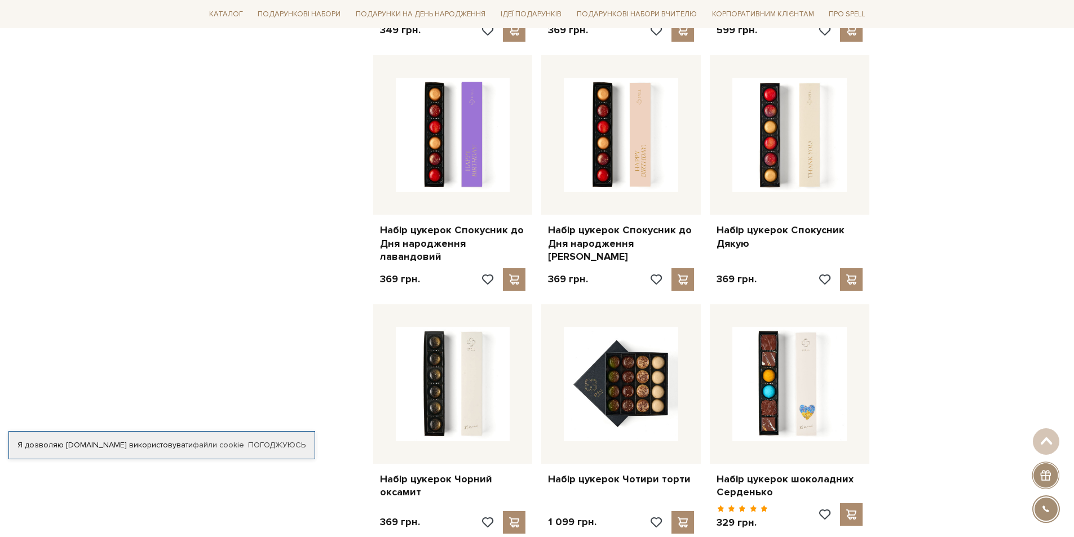
scroll to position [2594, 0]
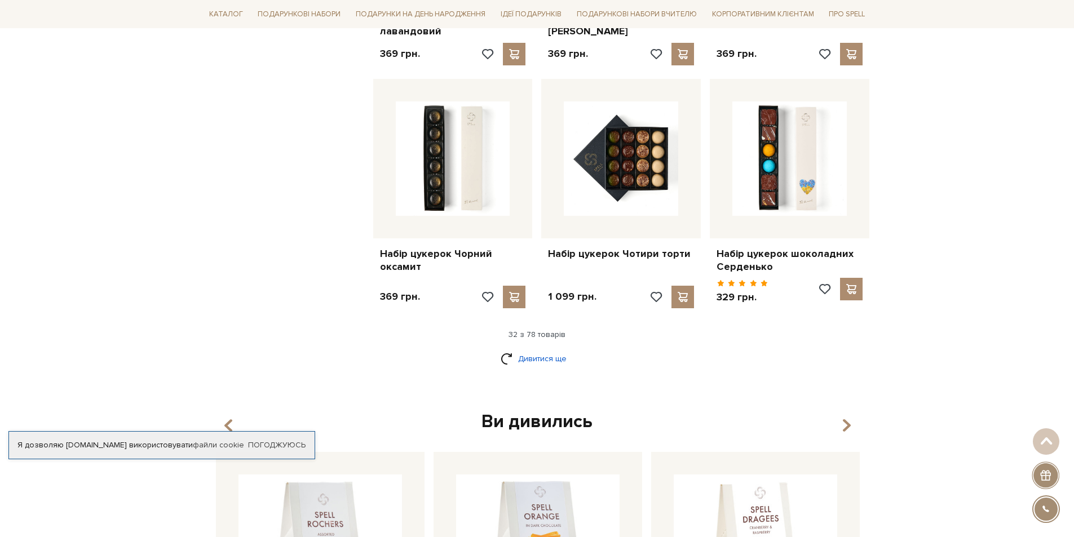
click at [525, 349] on link "Дивитися ще" at bounding box center [537, 359] width 73 height 20
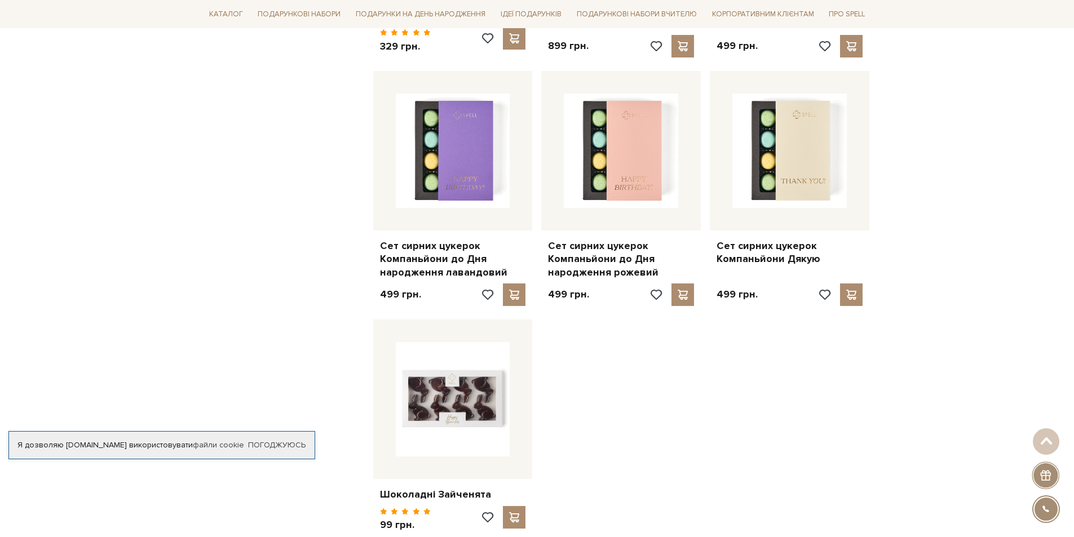
scroll to position [4003, 0]
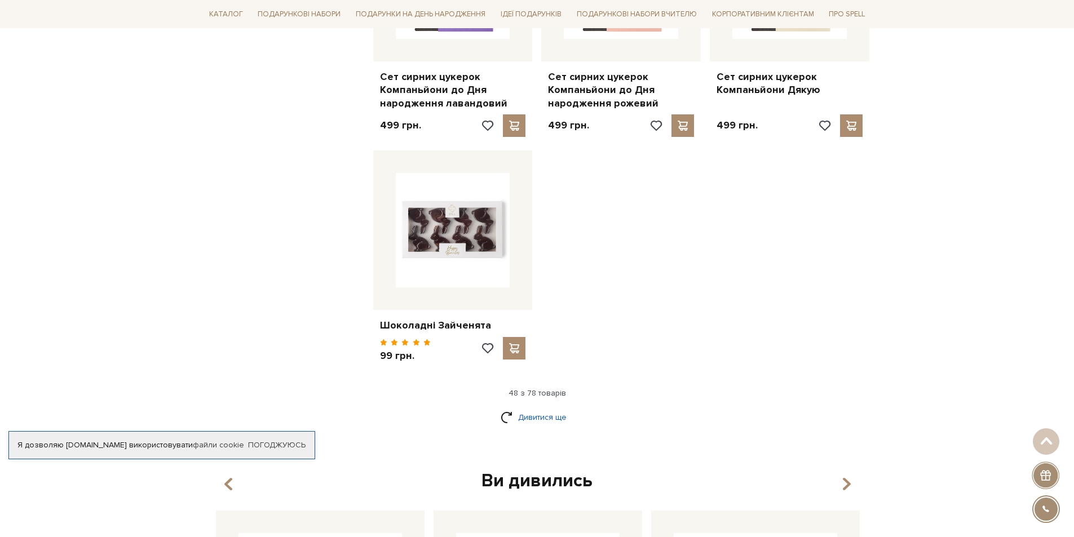
click at [549, 408] on link "Дивитися ще" at bounding box center [537, 418] width 73 height 20
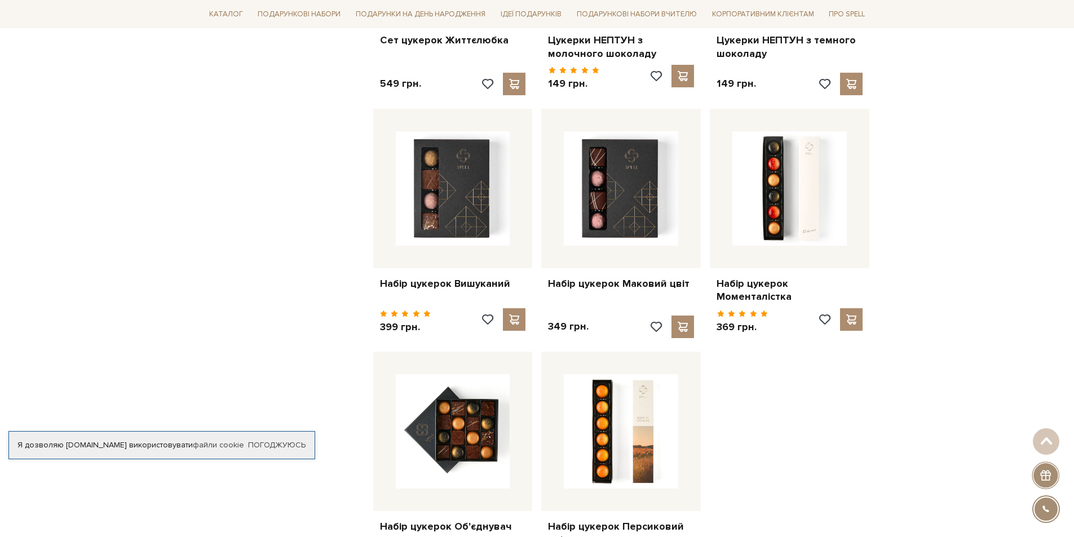
scroll to position [5300, 0]
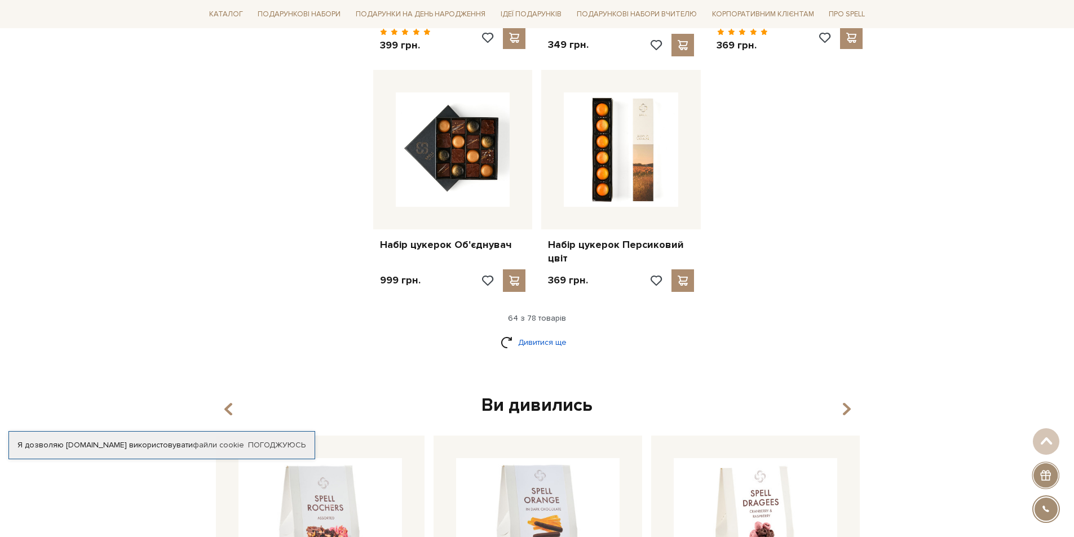
click at [565, 333] on link "Дивитися ще" at bounding box center [537, 343] width 73 height 20
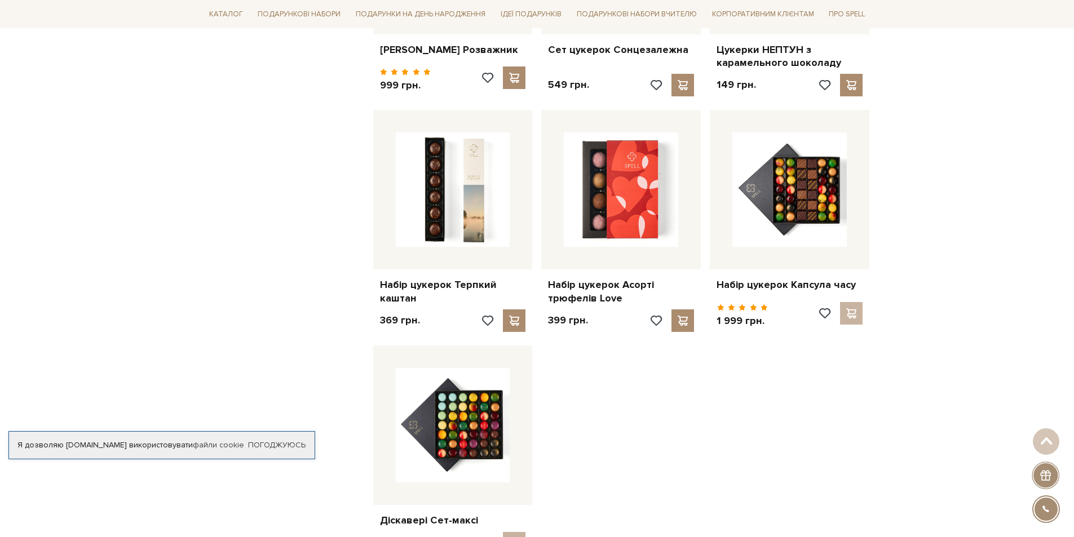
scroll to position [6371, 0]
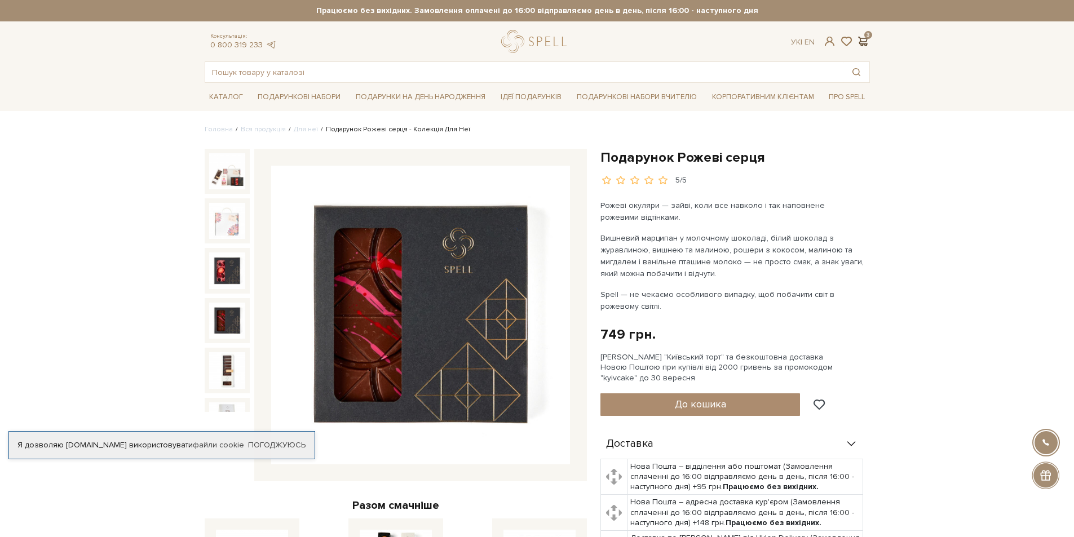
click at [864, 41] on span at bounding box center [863, 42] width 14 height 12
